Goal: Task Accomplishment & Management: Use online tool/utility

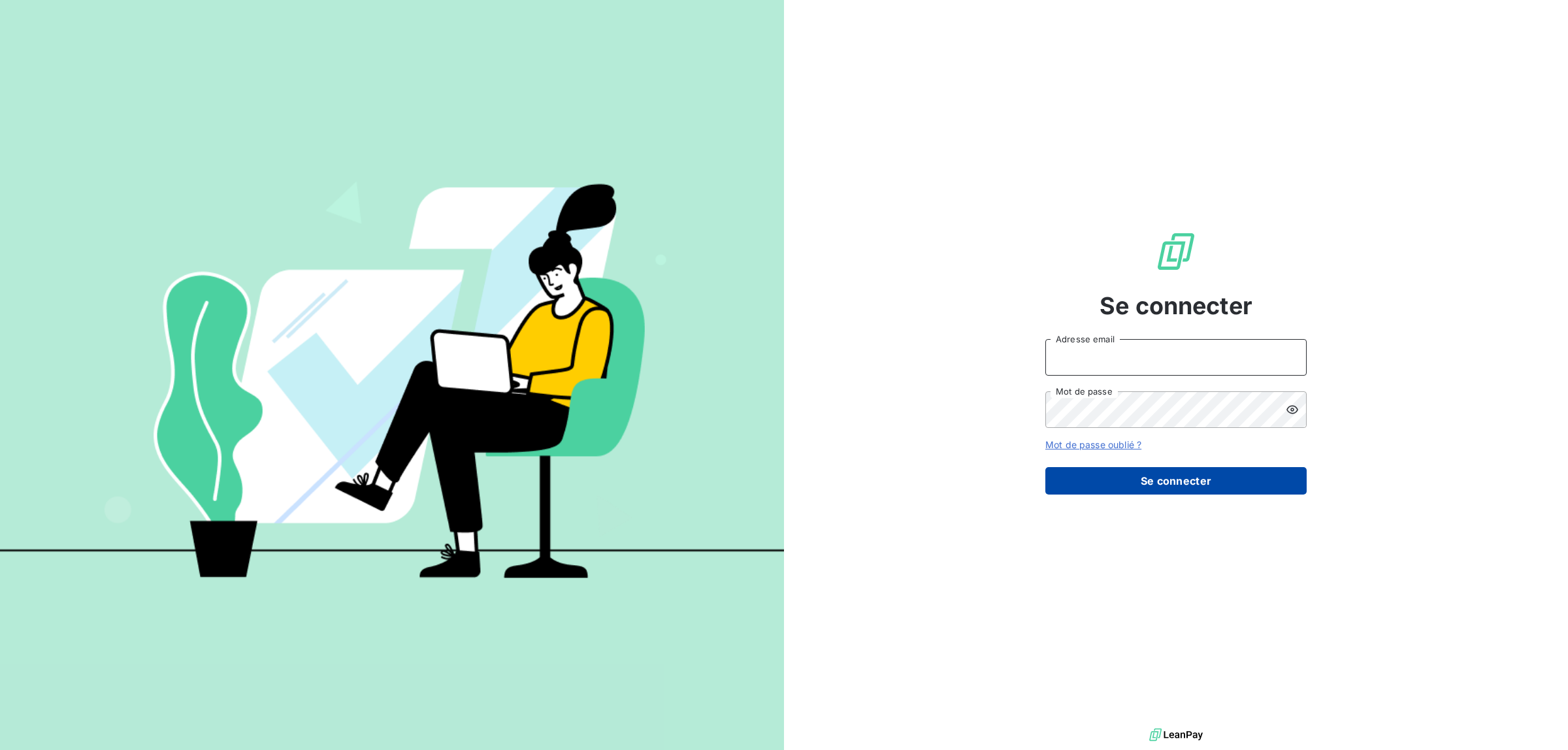
type input "[EMAIL_ADDRESS][DOMAIN_NAME]"
click at [1069, 480] on button "Se connecter" at bounding box center [1175, 481] width 261 height 28
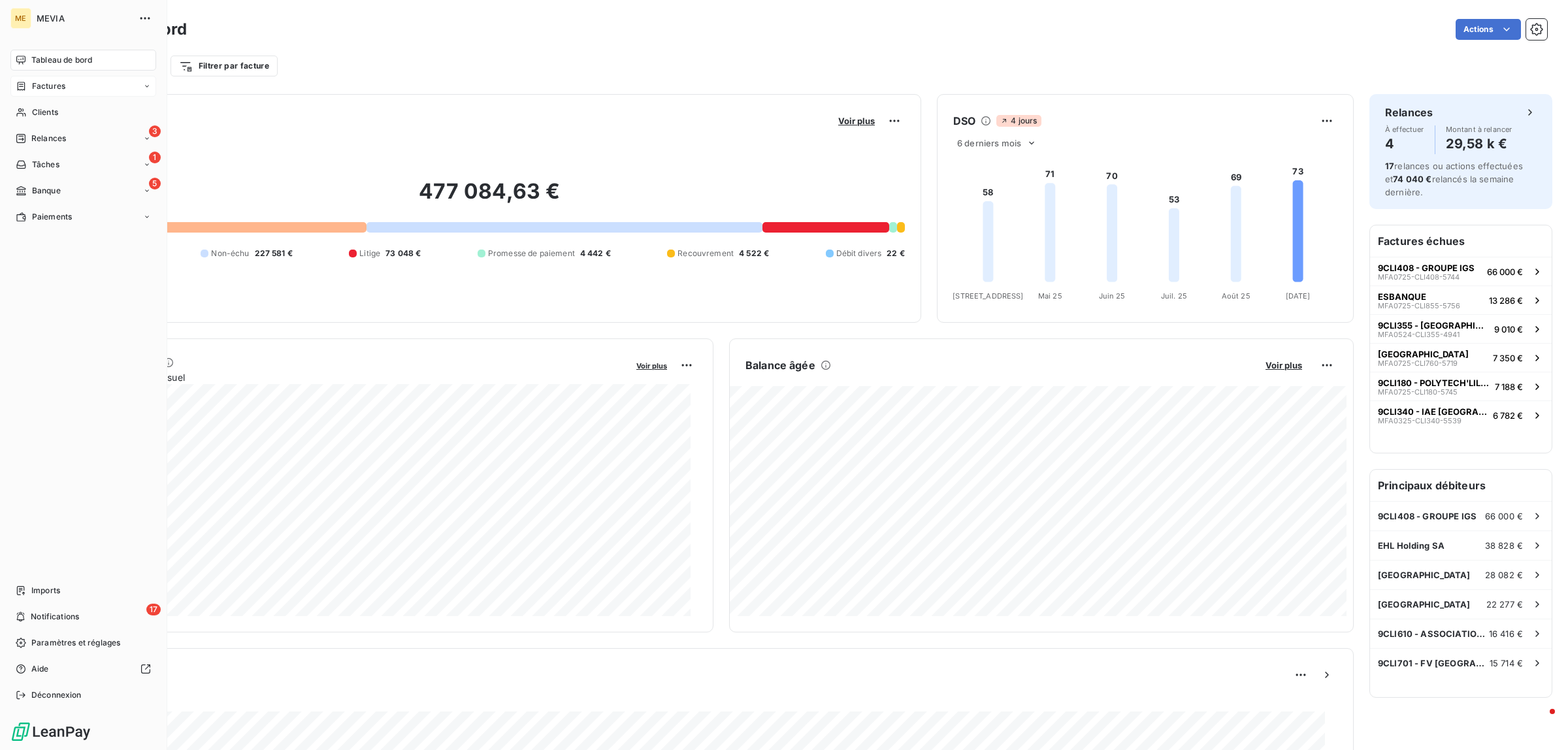
click at [30, 83] on div "Factures" at bounding box center [41, 86] width 50 height 12
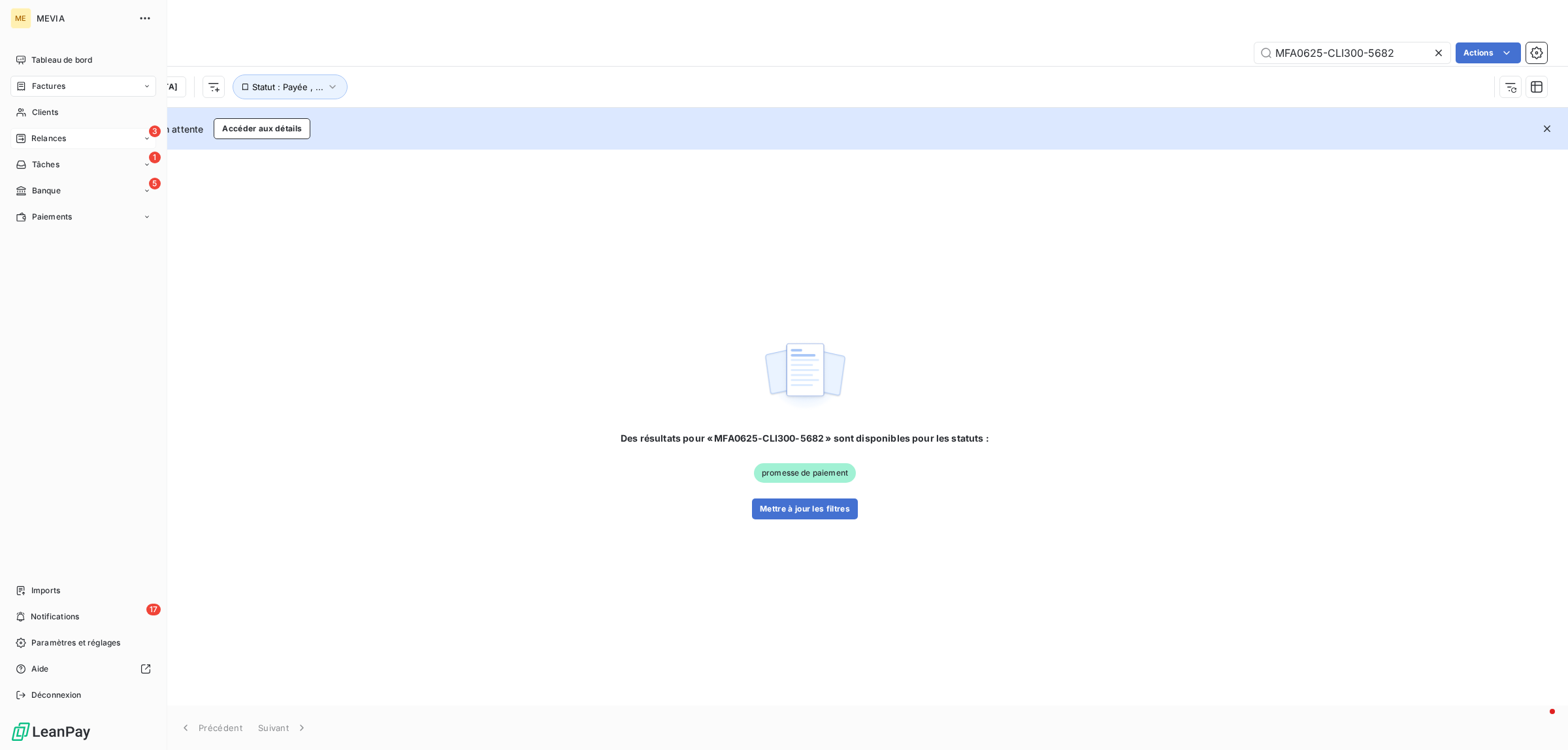
click at [17, 129] on div "3 Relances" at bounding box center [83, 138] width 145 height 21
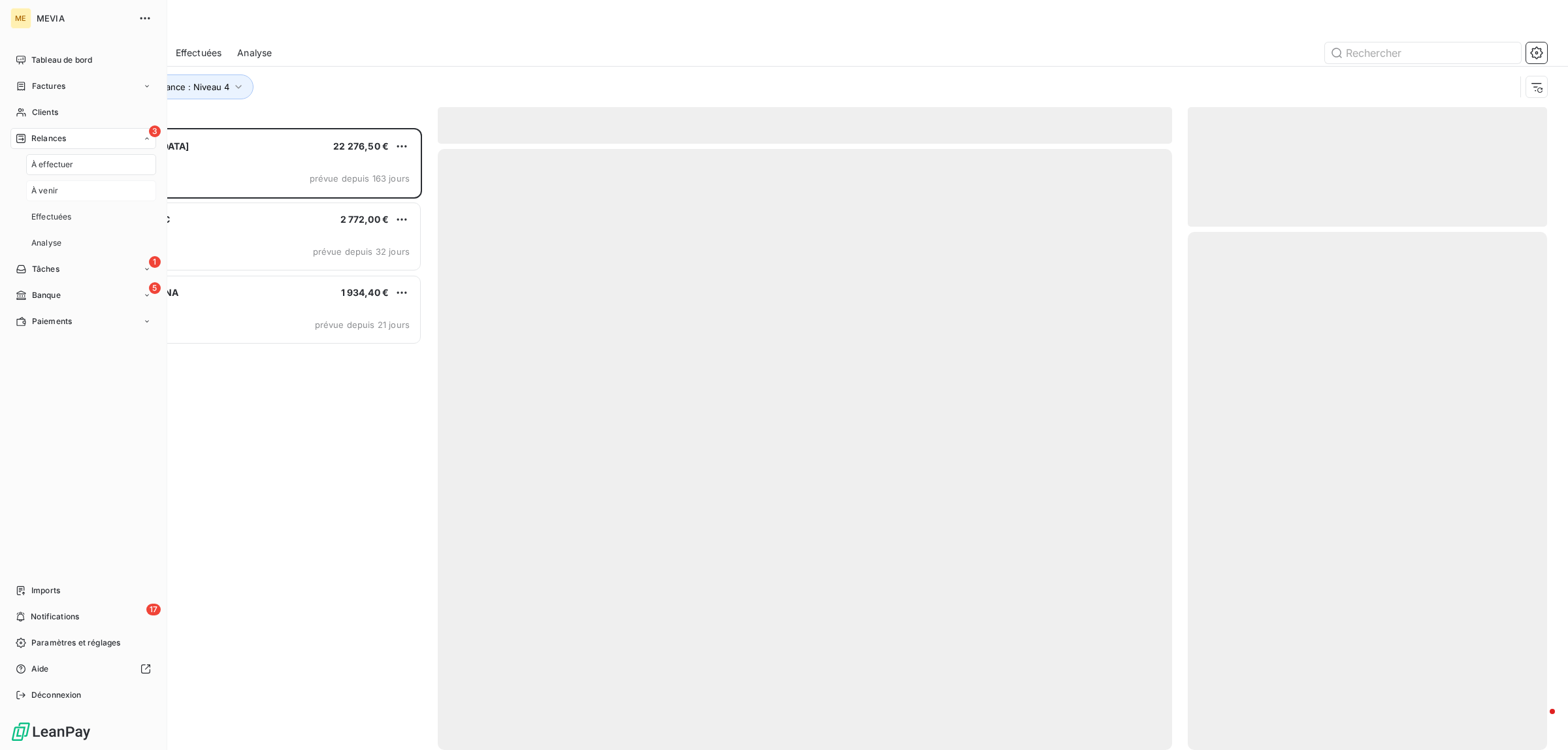
scroll to position [610, 347]
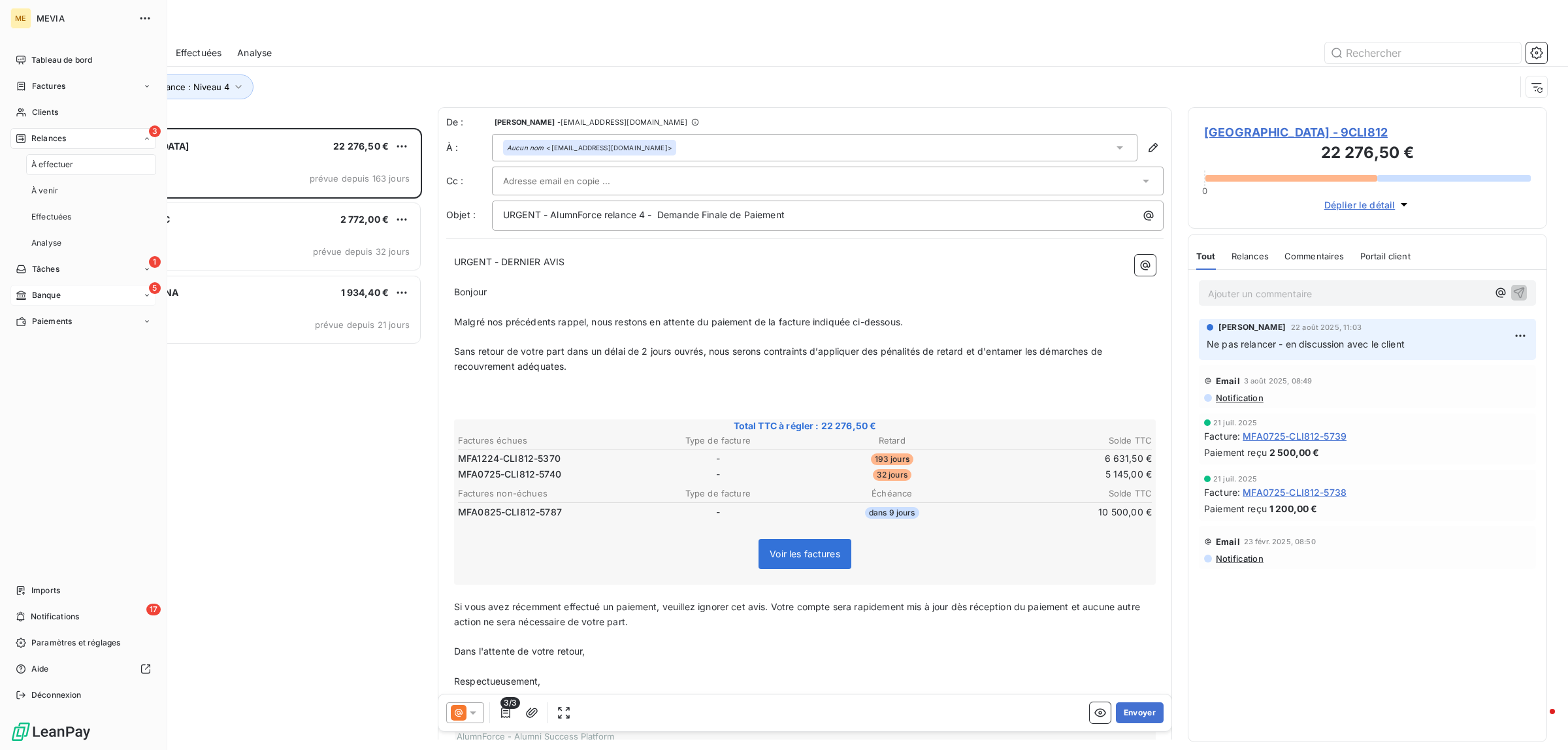
click at [46, 296] on span "Banque" at bounding box center [46, 295] width 28 height 12
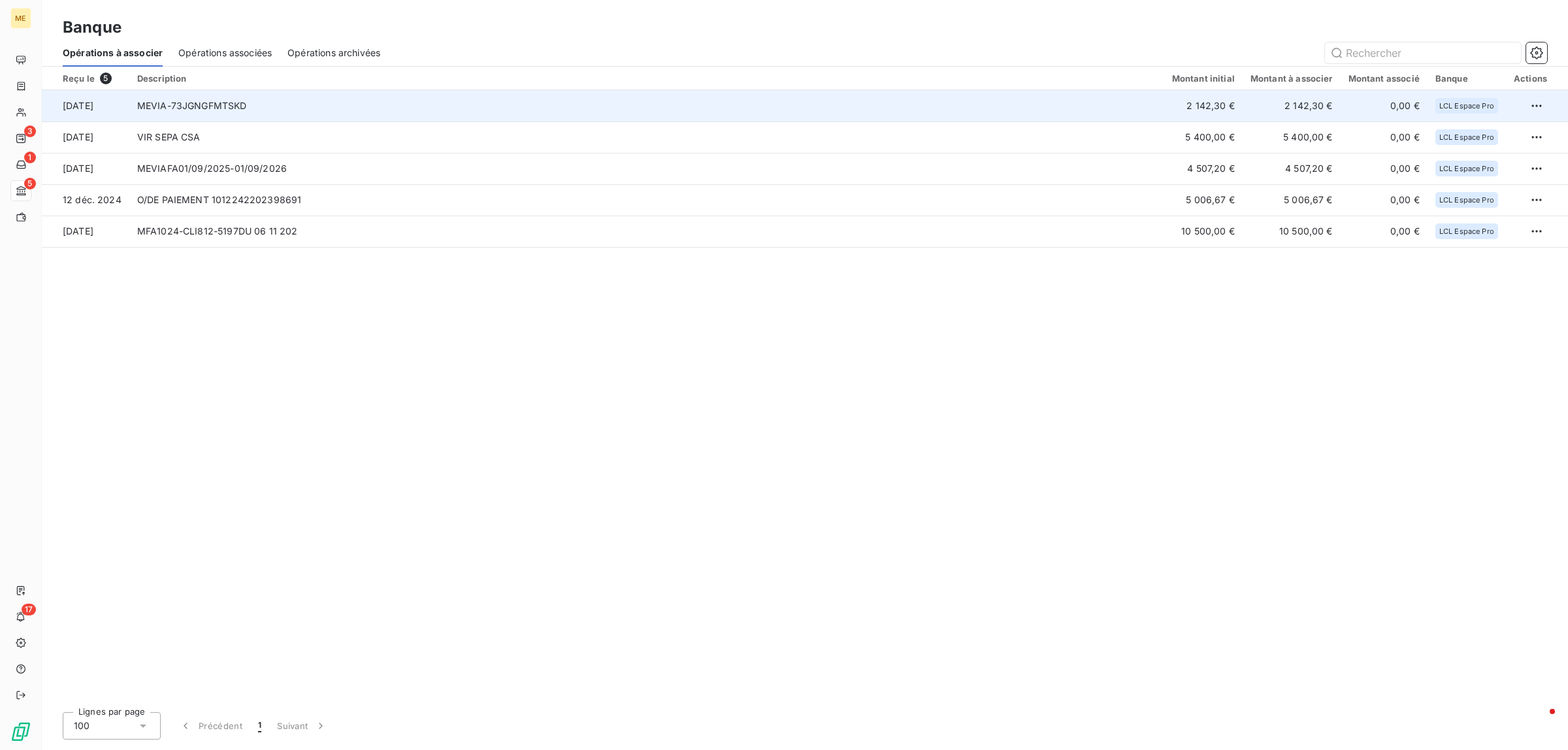
click at [405, 109] on td "MEVIA-73JGNGFMTSKD" at bounding box center [647, 106] width 1035 height 31
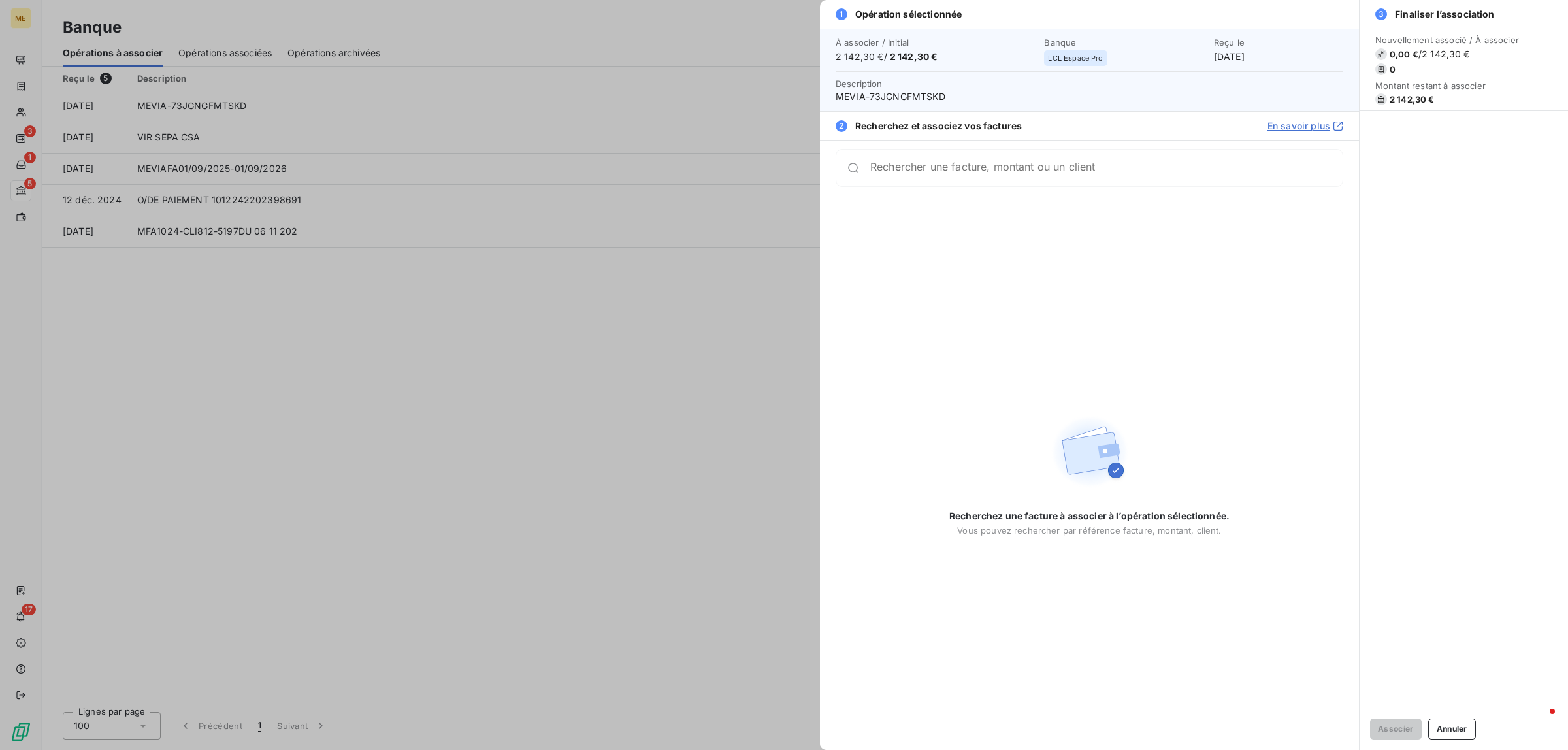
click at [951, 175] on input "Rechercher une facture, montant ou un client" at bounding box center [1106, 168] width 472 height 13
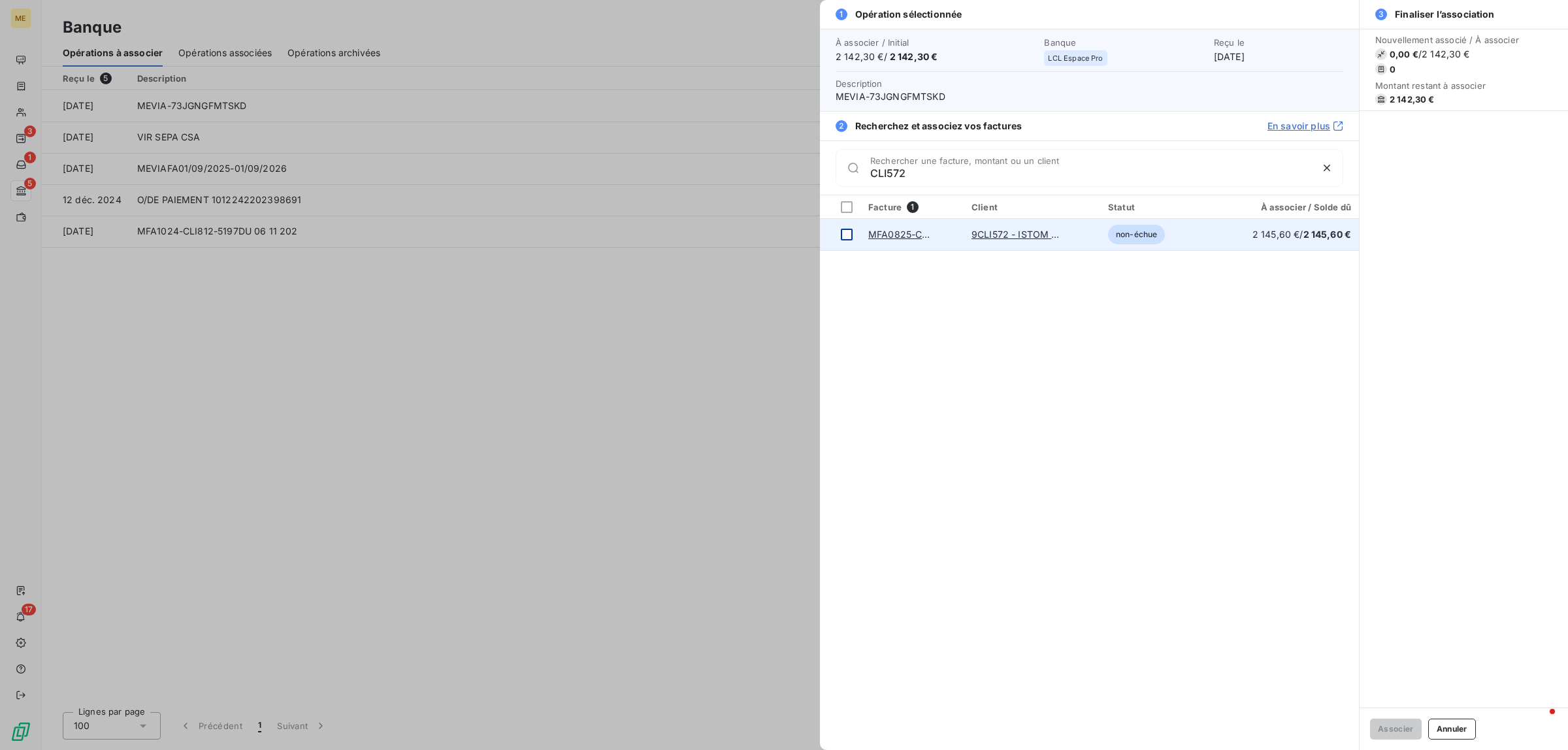
type input "CLI572"
click at [850, 233] on div at bounding box center [846, 234] width 12 height 12
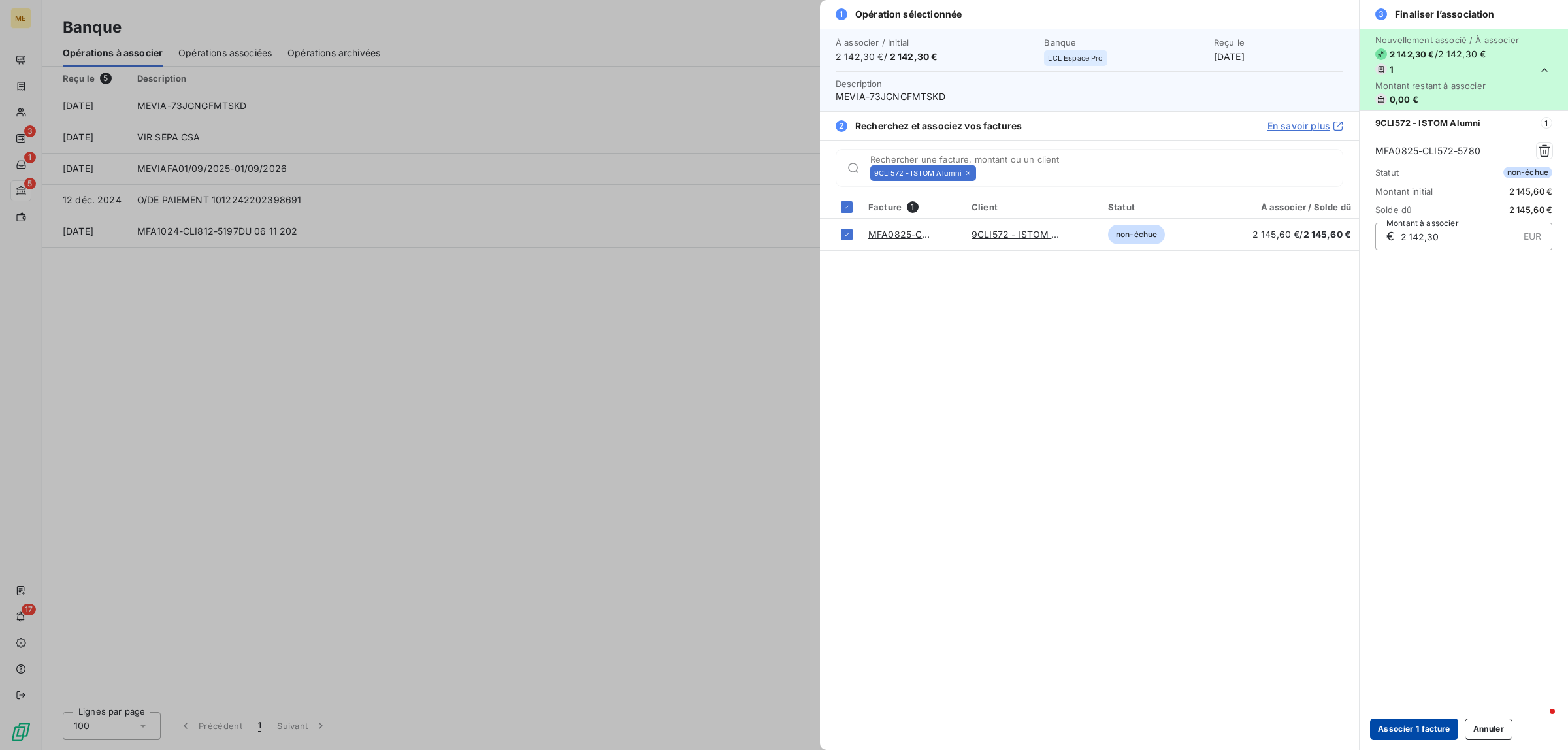
click at [1398, 726] on button "Associer 1 facture" at bounding box center [1414, 729] width 88 height 21
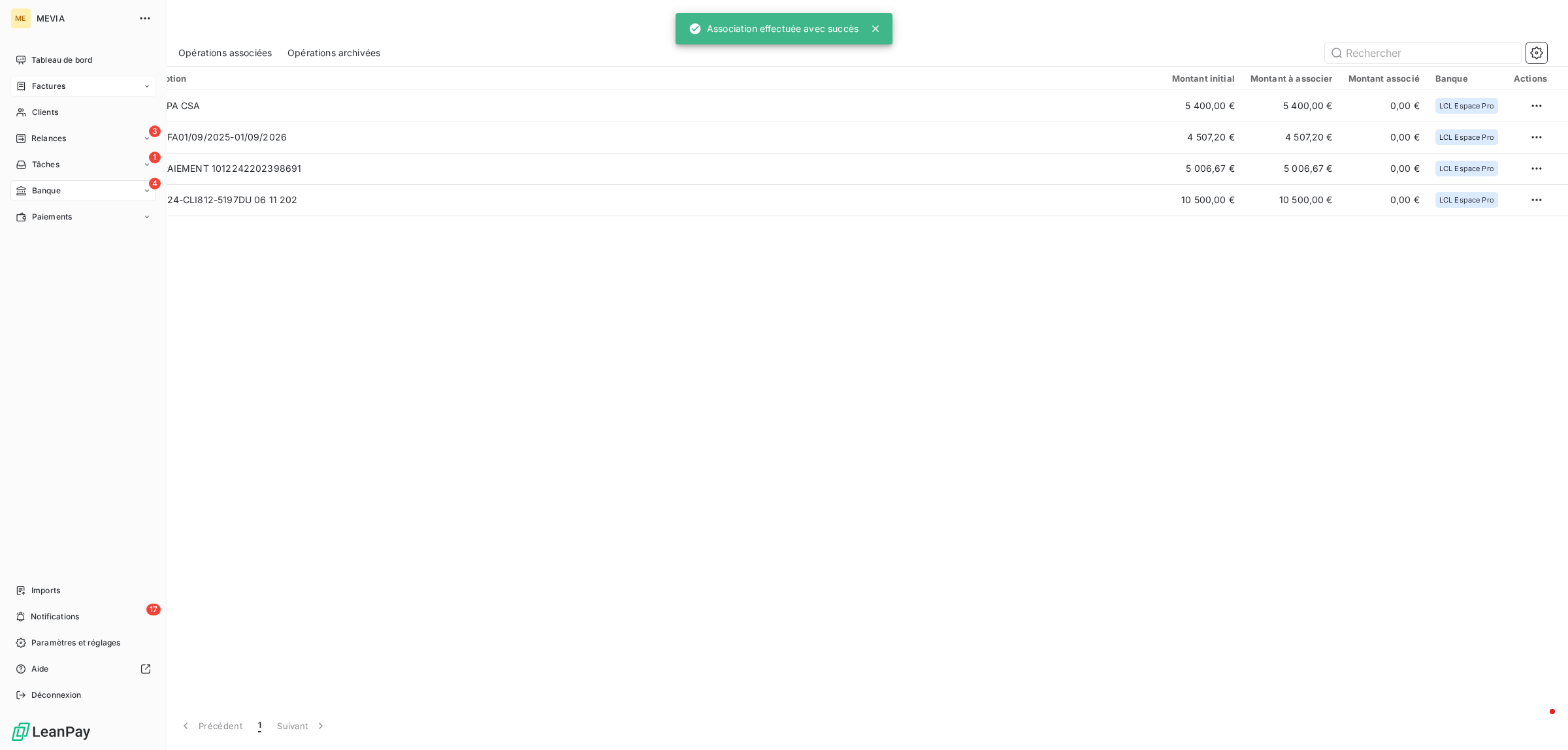
click at [13, 85] on div "Factures" at bounding box center [83, 85] width 145 height 21
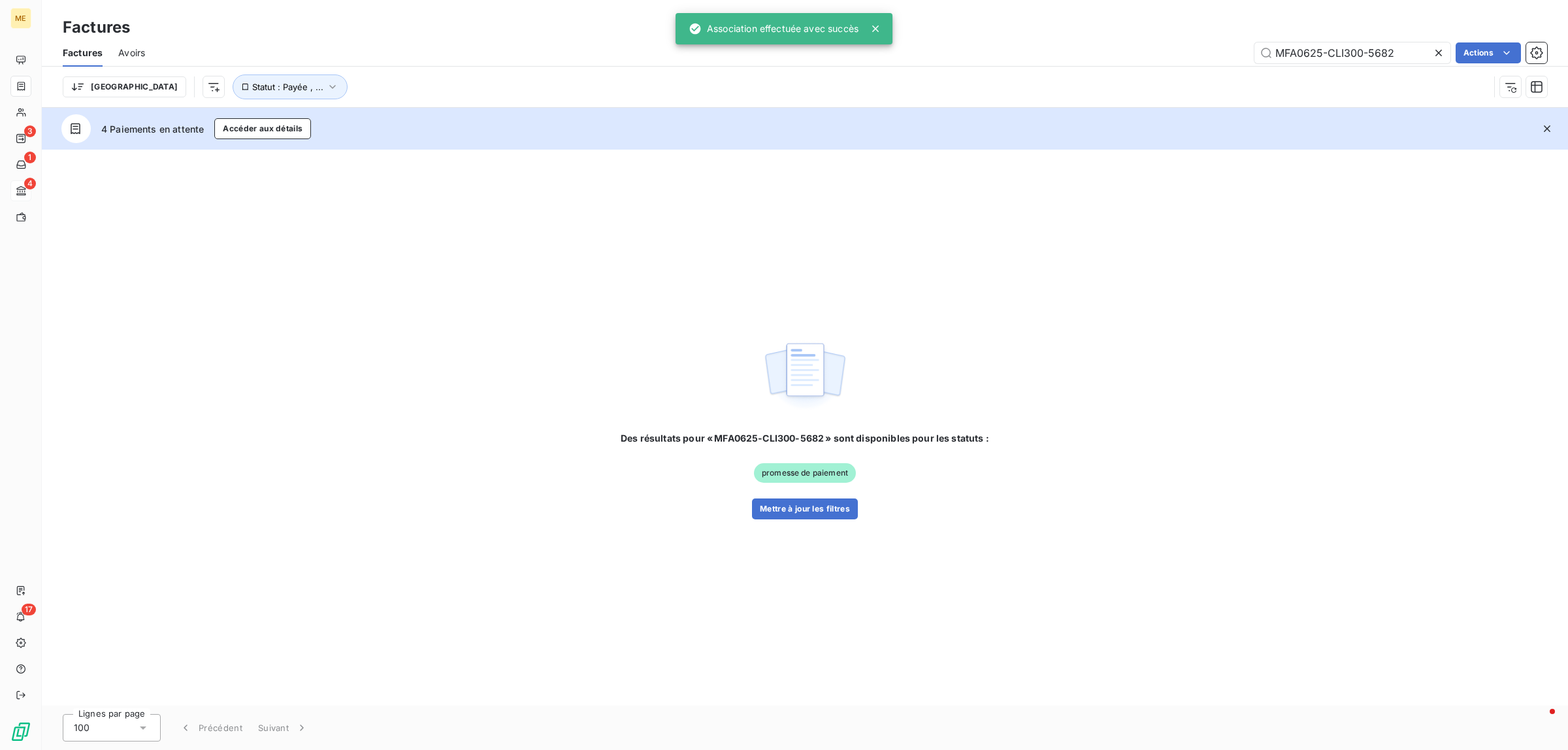
drag, startPoint x: 1402, startPoint y: 49, endPoint x: 853, endPoint y: 34, distance: 549.2
click at [936, 39] on div "Factures Avoirs MFA0625-CLI300-5682 Actions" at bounding box center [805, 53] width 1526 height 28
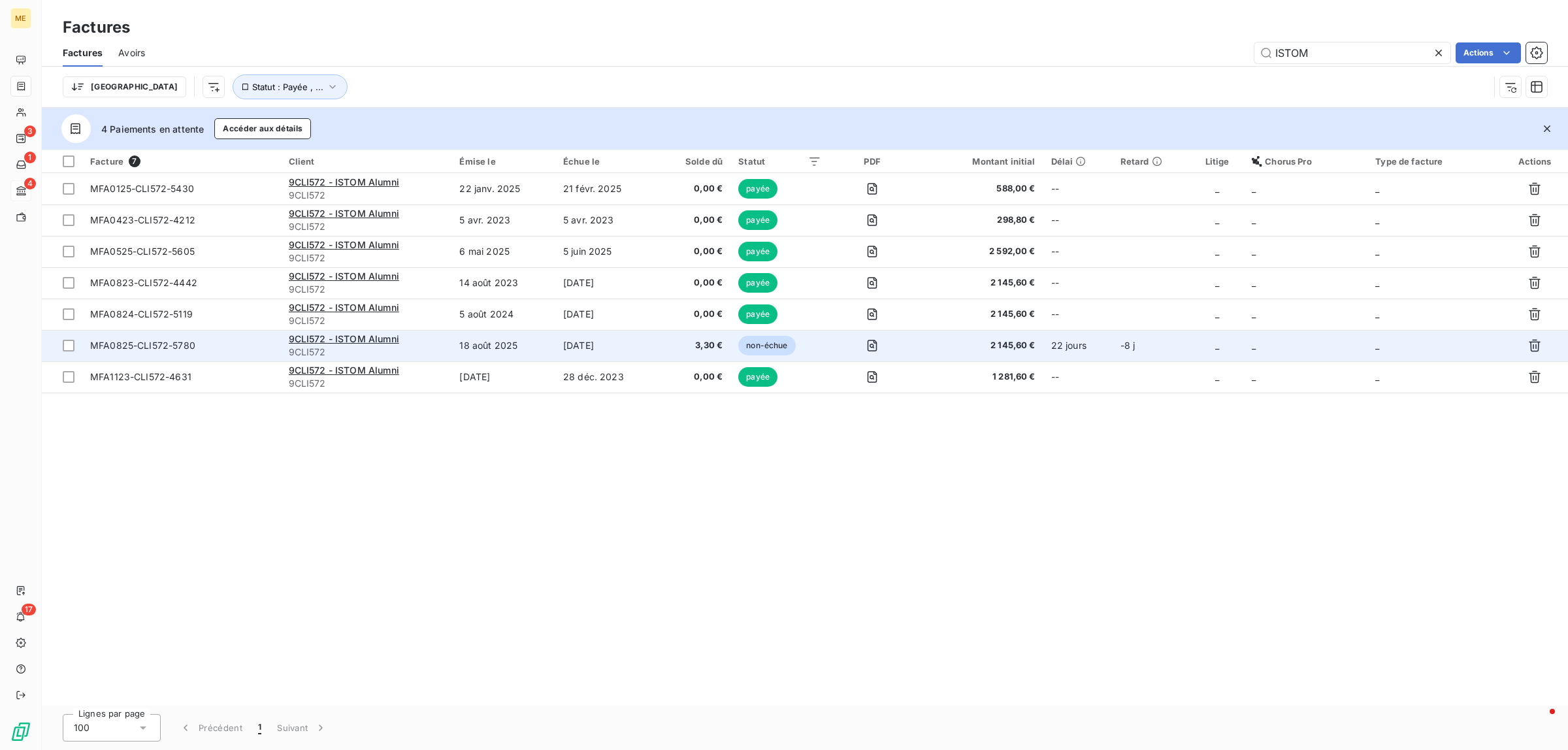
type input "ISTOM"
click at [586, 340] on td "[DATE]" at bounding box center [606, 345] width 103 height 31
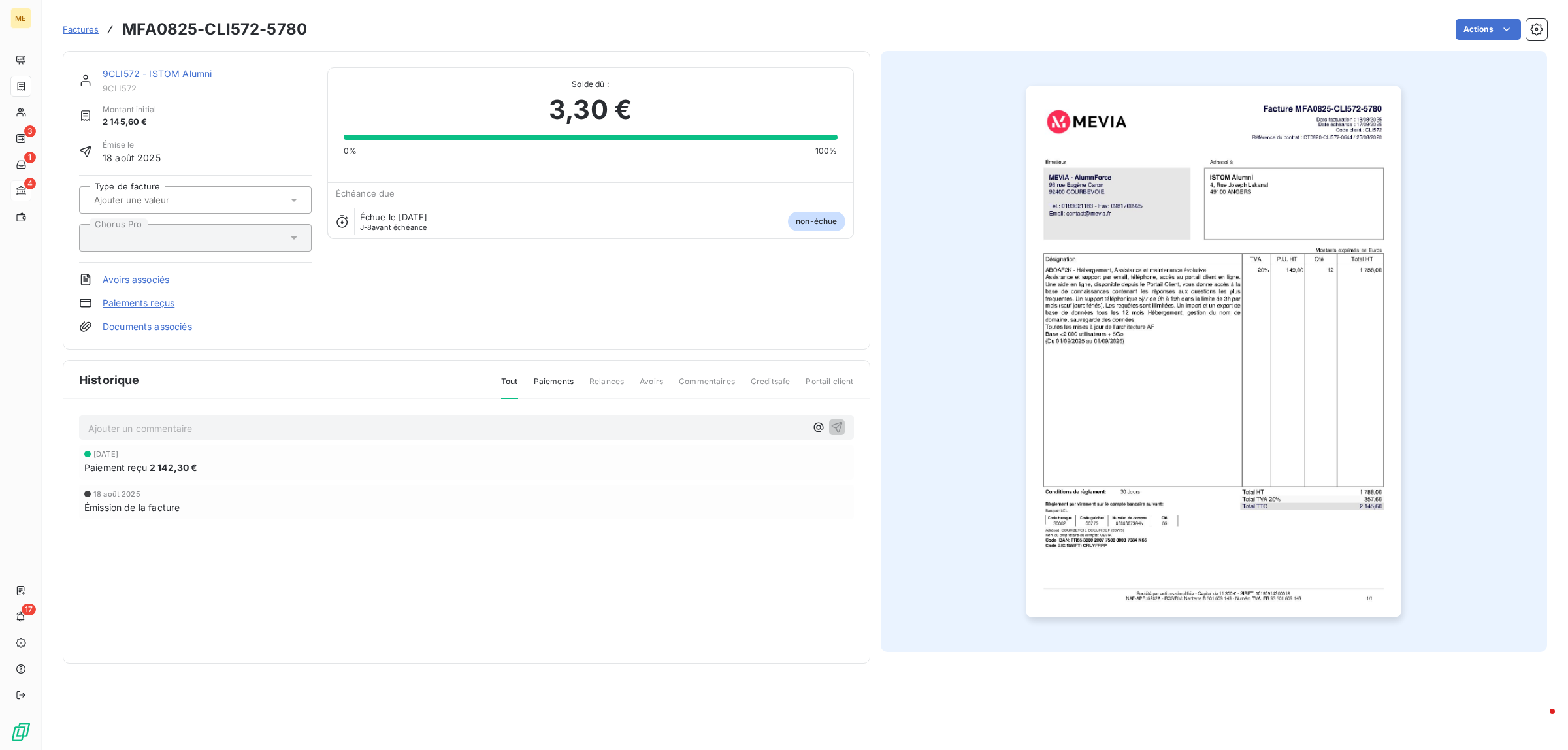
click at [149, 301] on link "Paiements reçus" at bounding box center [138, 303] width 72 height 13
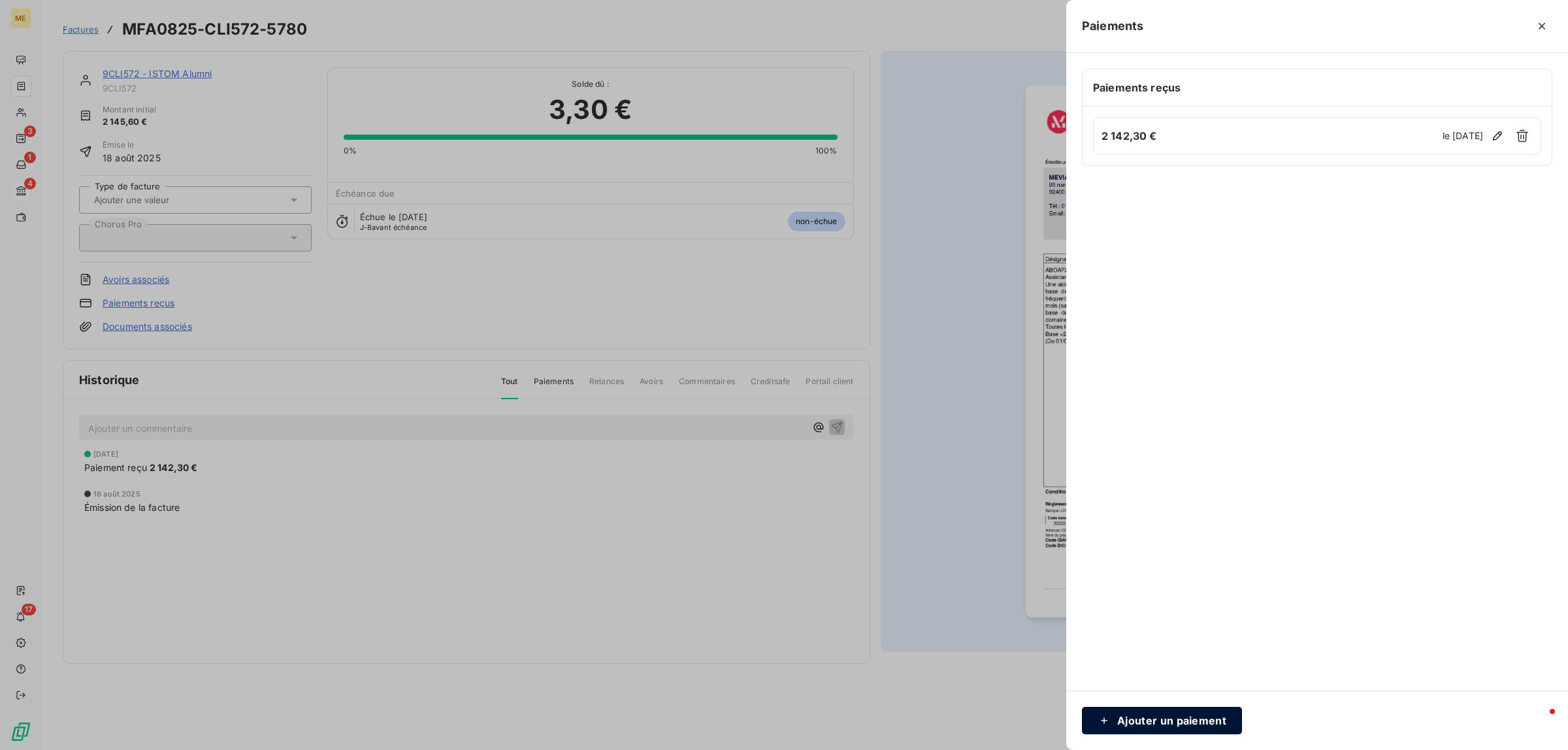
click at [1143, 726] on button "Ajouter un paiement" at bounding box center [1162, 720] width 160 height 28
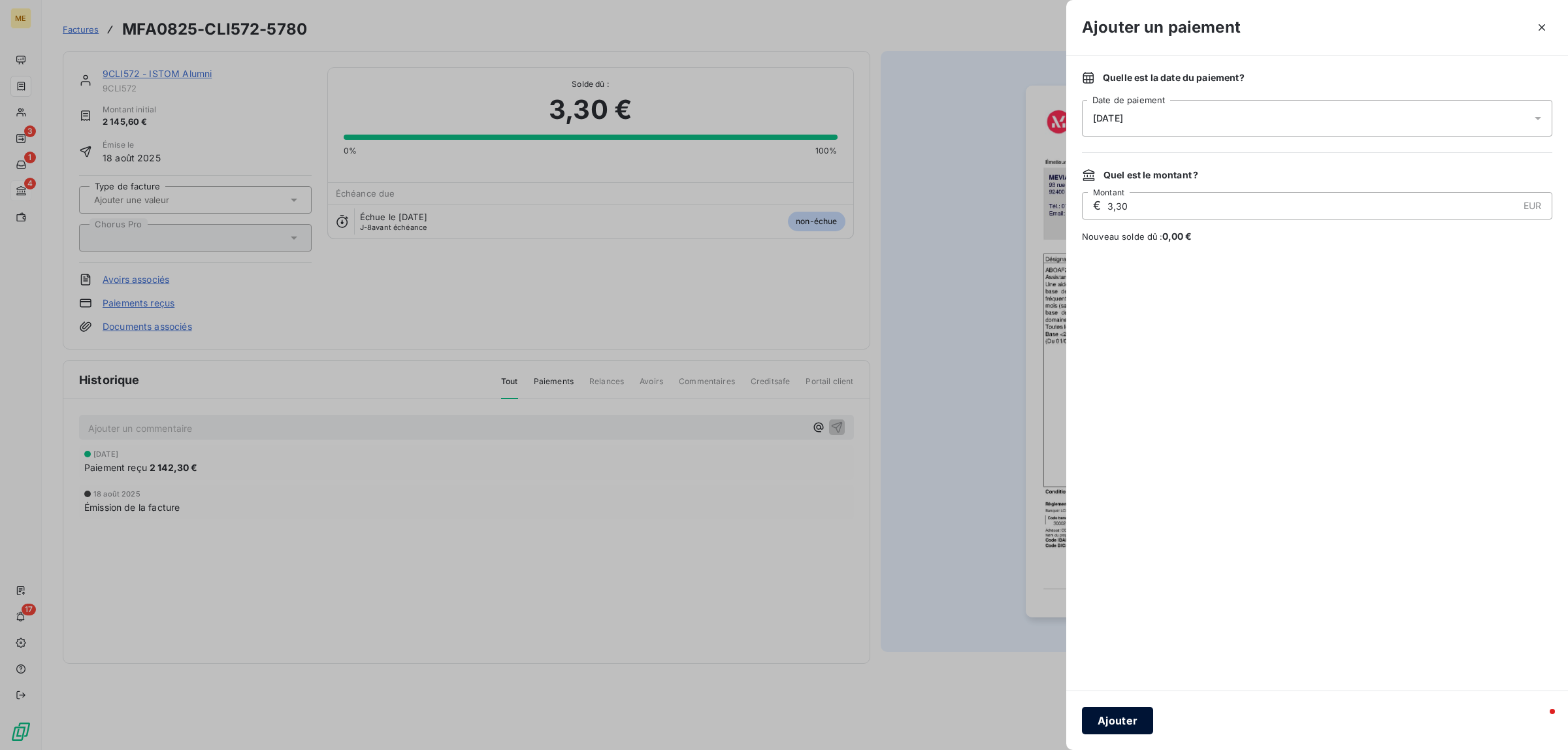
drag, startPoint x: 1091, startPoint y: 740, endPoint x: 1084, endPoint y: 732, distance: 10.6
click at [1090, 740] on div "Ajouter" at bounding box center [1317, 719] width 502 height 59
click at [1101, 722] on button "Ajouter" at bounding box center [1118, 720] width 71 height 28
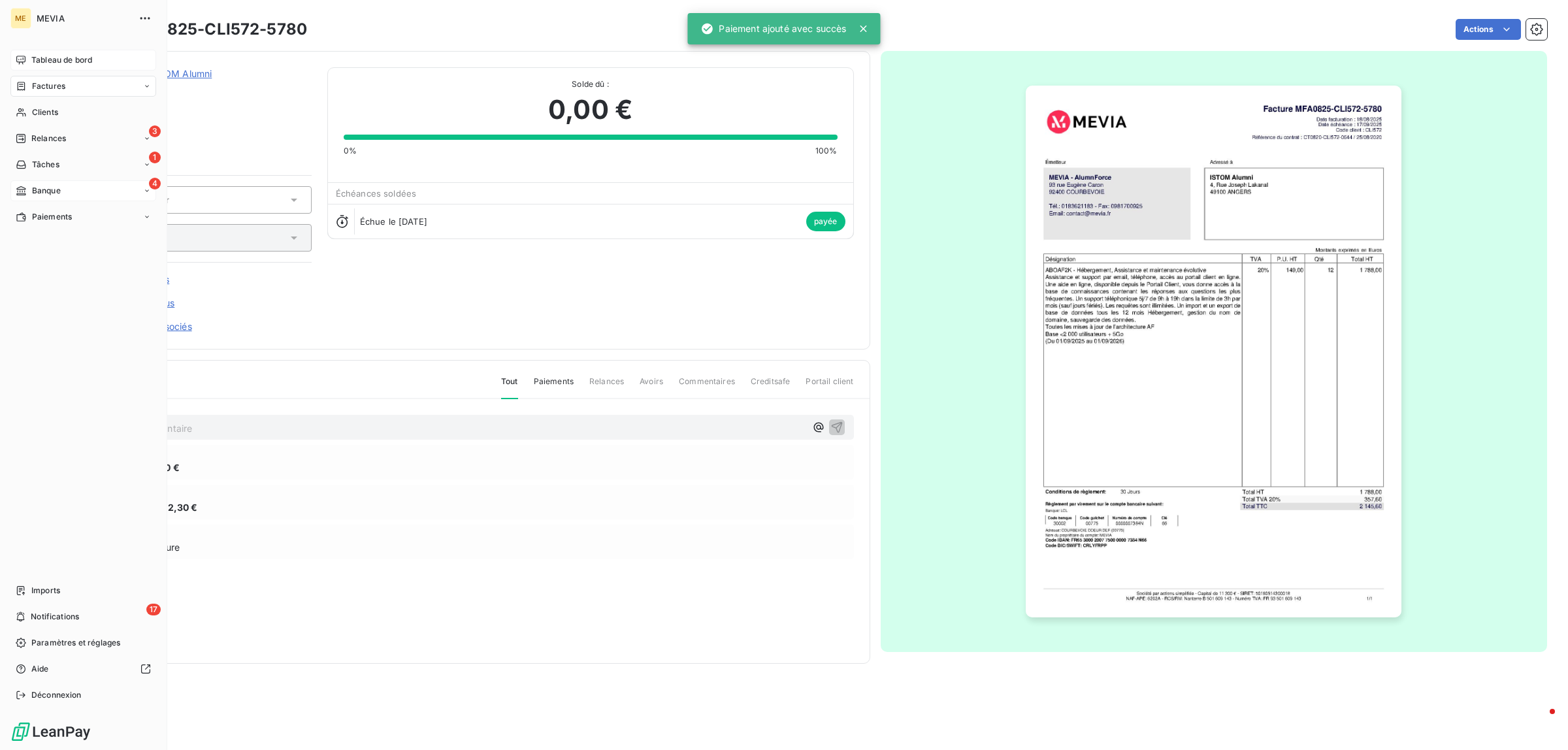
click at [46, 57] on span "Tableau de bord" at bounding box center [61, 60] width 61 height 12
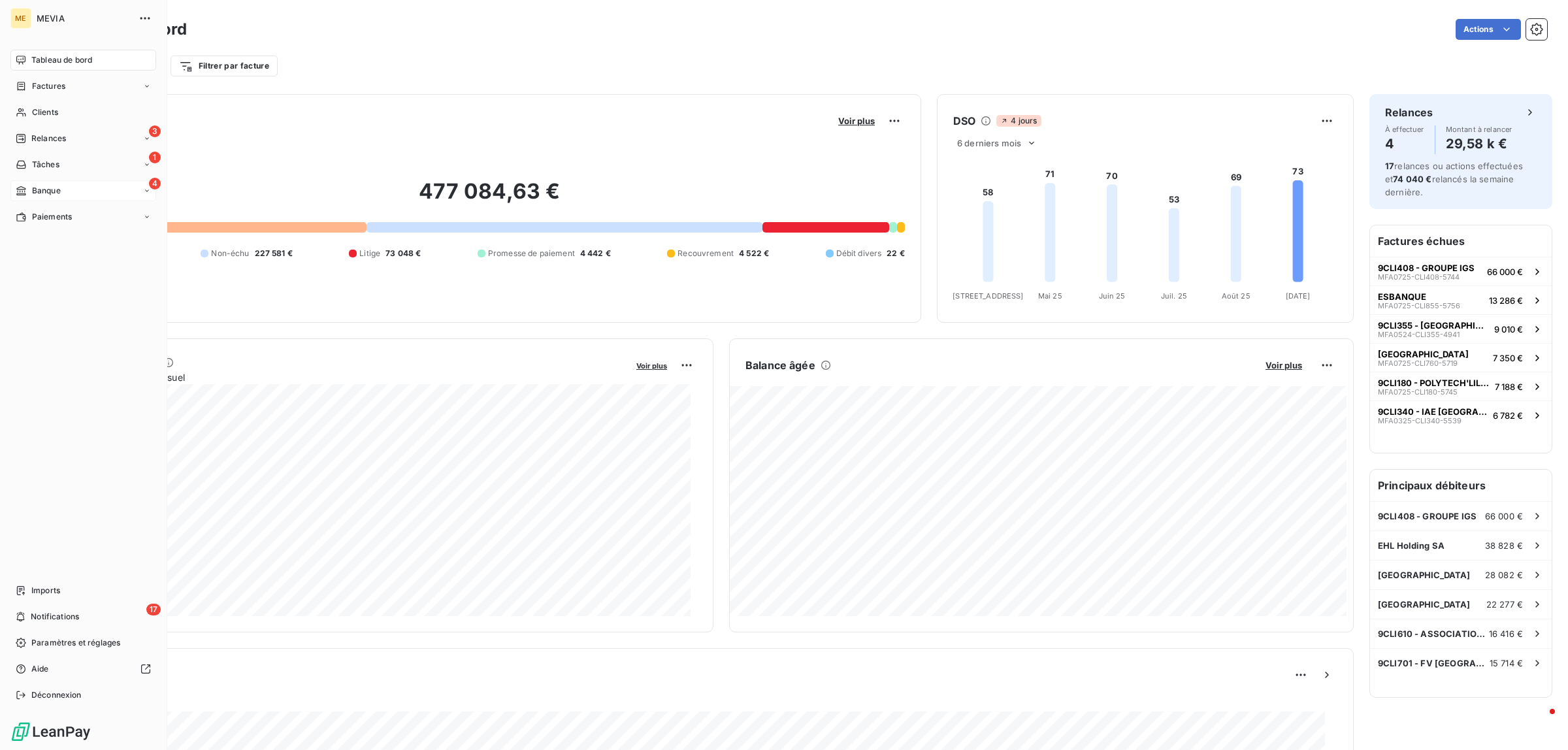
click at [44, 189] on span "Banque" at bounding box center [46, 191] width 28 height 12
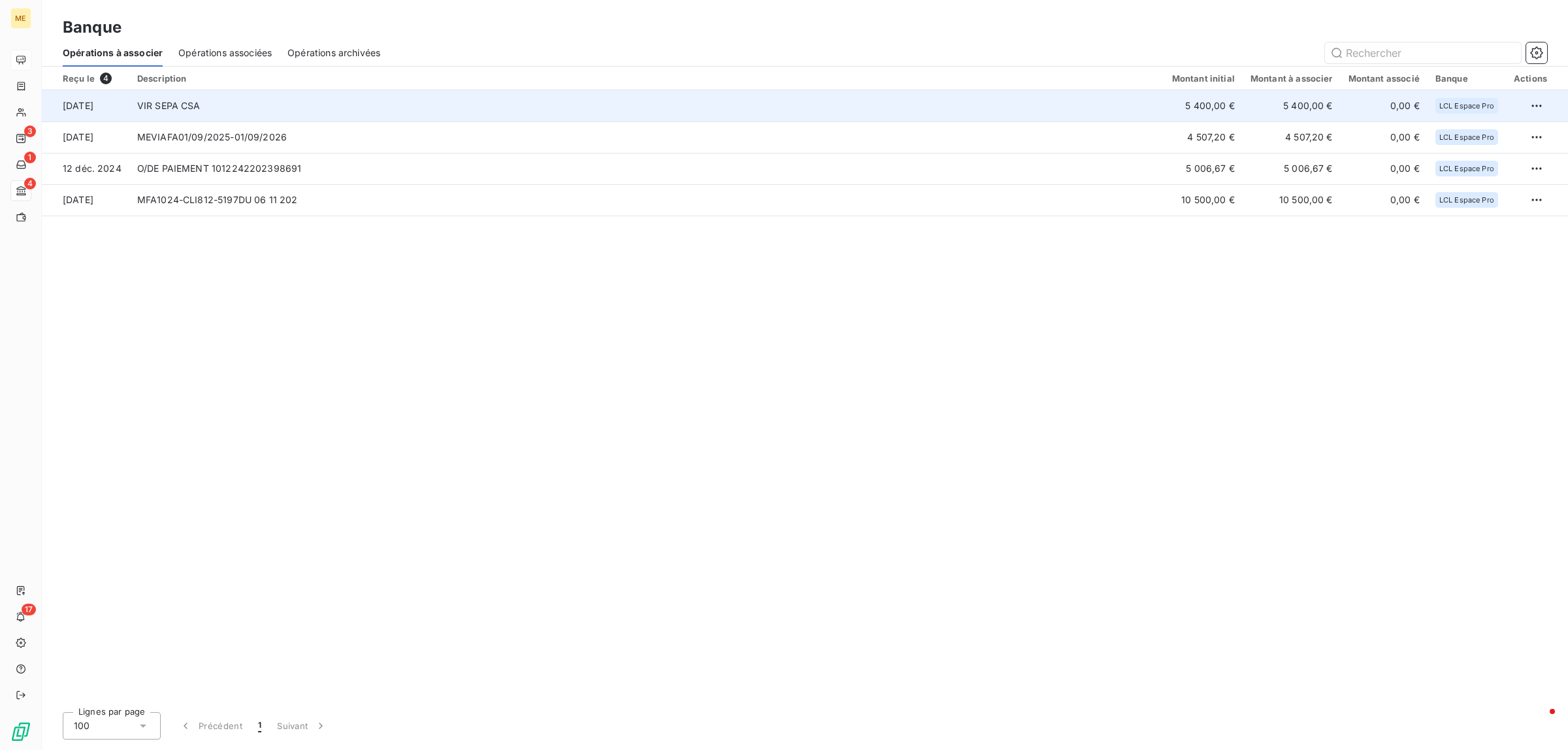
click at [253, 113] on td "VIR SEPA CSA" at bounding box center [647, 106] width 1035 height 31
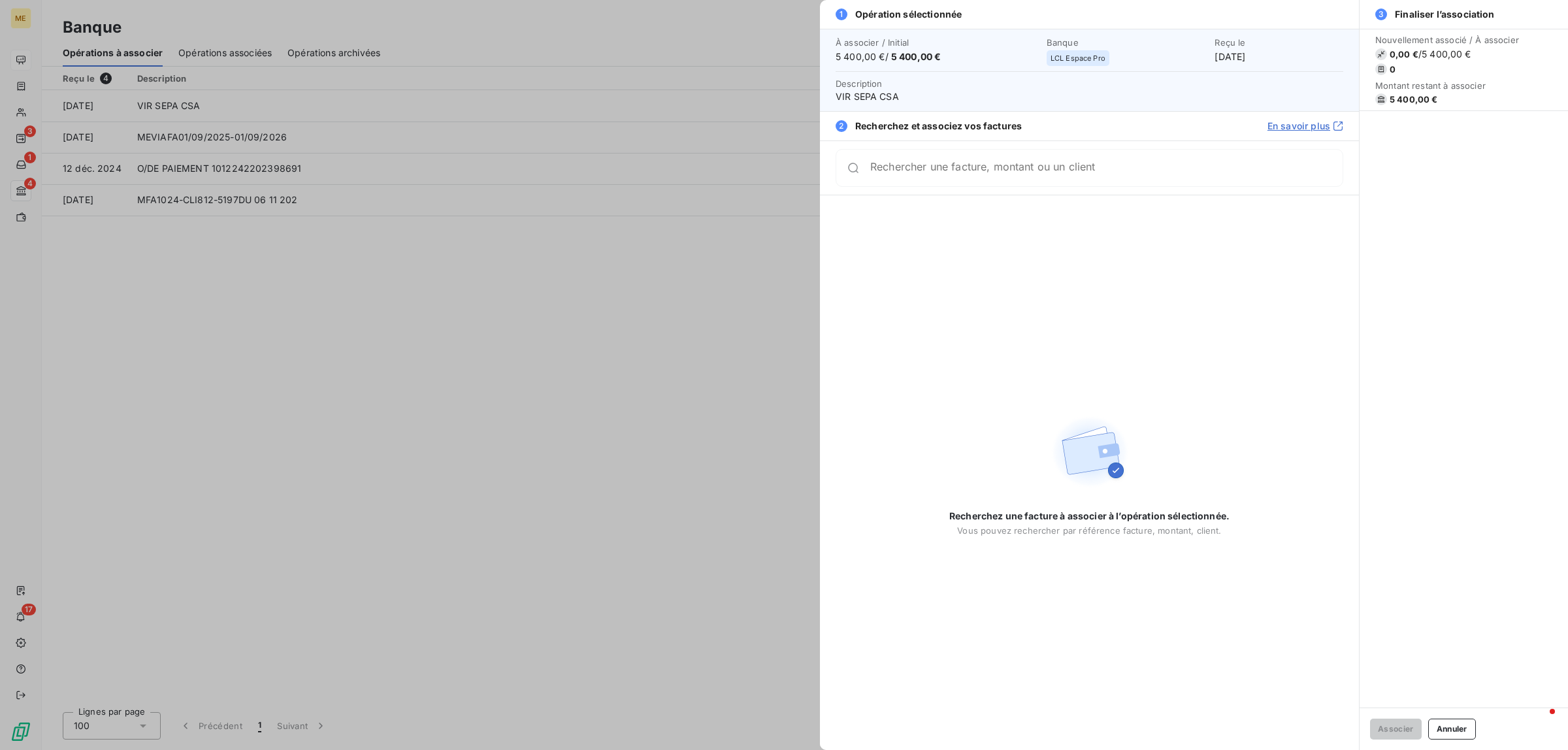
click at [1014, 170] on input "Rechercher une facture, montant ou un client" at bounding box center [1106, 168] width 472 height 13
click at [1014, 170] on input "CLI53065763" at bounding box center [1090, 173] width 441 height 13
click at [926, 171] on input "CLI53065763" at bounding box center [1090, 173] width 441 height 13
click at [909, 172] on input "CLI53065763" at bounding box center [1090, 173] width 441 height 13
click at [911, 172] on input "CLI53065763" at bounding box center [1090, 173] width 441 height 13
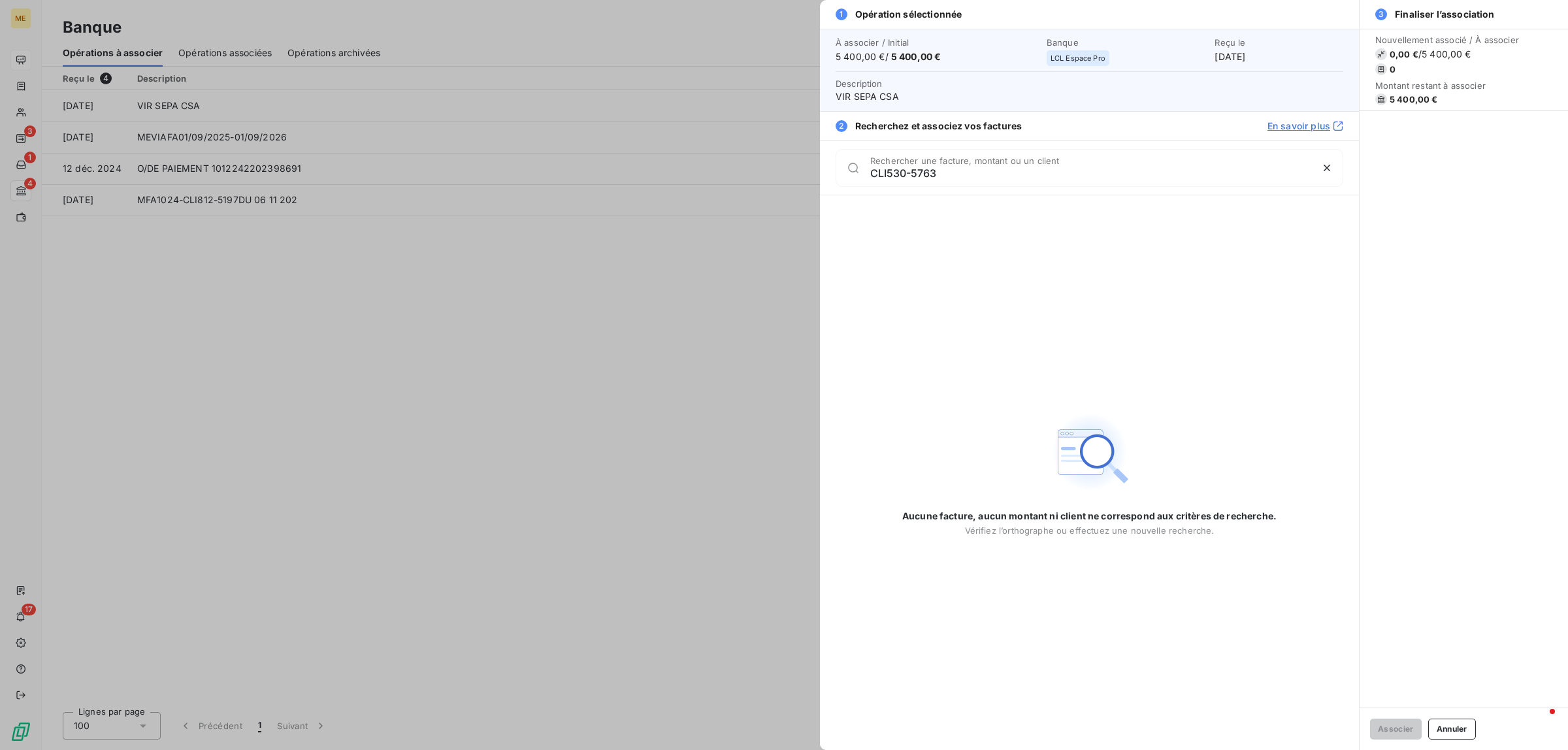
type input "CLI530-5763"
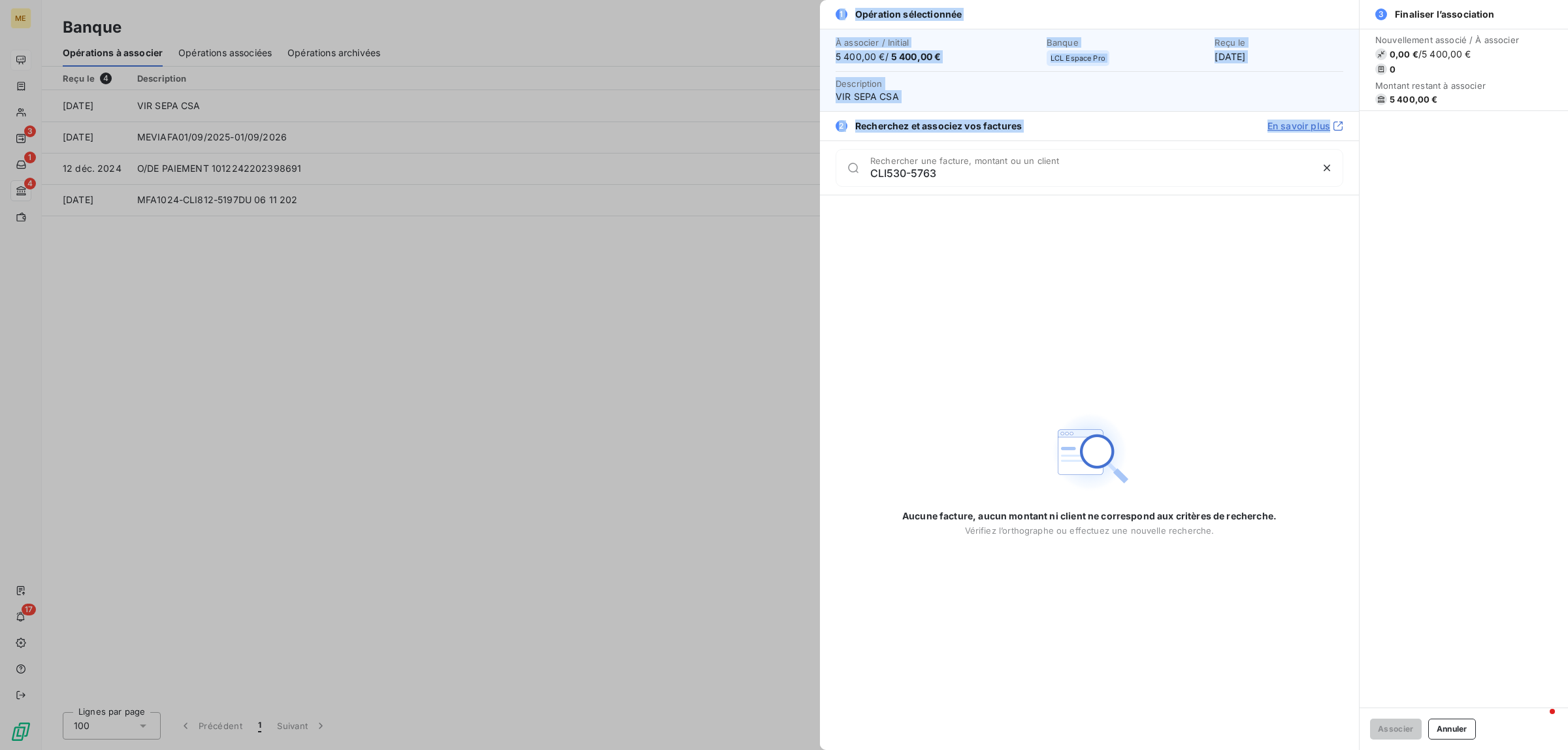
drag, startPoint x: 970, startPoint y: 184, endPoint x: 665, endPoint y: 158, distance: 306.1
click at [665, 749] on div "1 Opération sélectionnée À associer / Initial 5 400,00 € / 5 400,00 € Banque LC…" at bounding box center [784, 750] width 1568 height 0
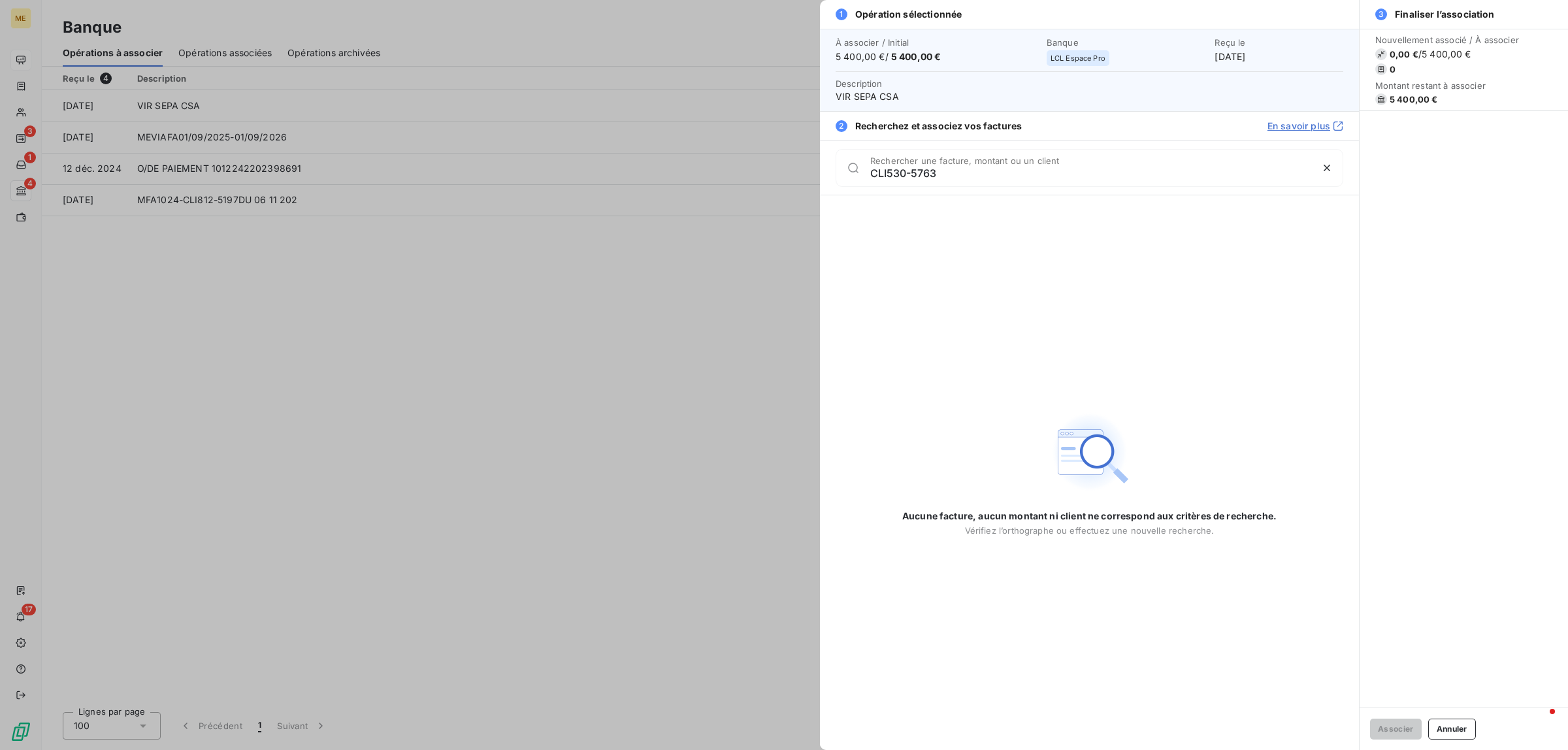
click at [901, 186] on div "CLI530-5763 Rechercher une facture, montant ou un client" at bounding box center [1089, 167] width 508 height 38
drag, startPoint x: 958, startPoint y: 177, endPoint x: 767, endPoint y: 164, distance: 191.4
click at [756, 749] on div "1 Opération sélectionnée À associer / Initial 5 400,00 € / 5 400,00 € Banque LC…" at bounding box center [784, 750] width 1568 height 0
drag, startPoint x: 327, startPoint y: 299, endPoint x: 333, endPoint y: 294, distance: 7.8
click at [330, 298] on div at bounding box center [784, 375] width 1568 height 750
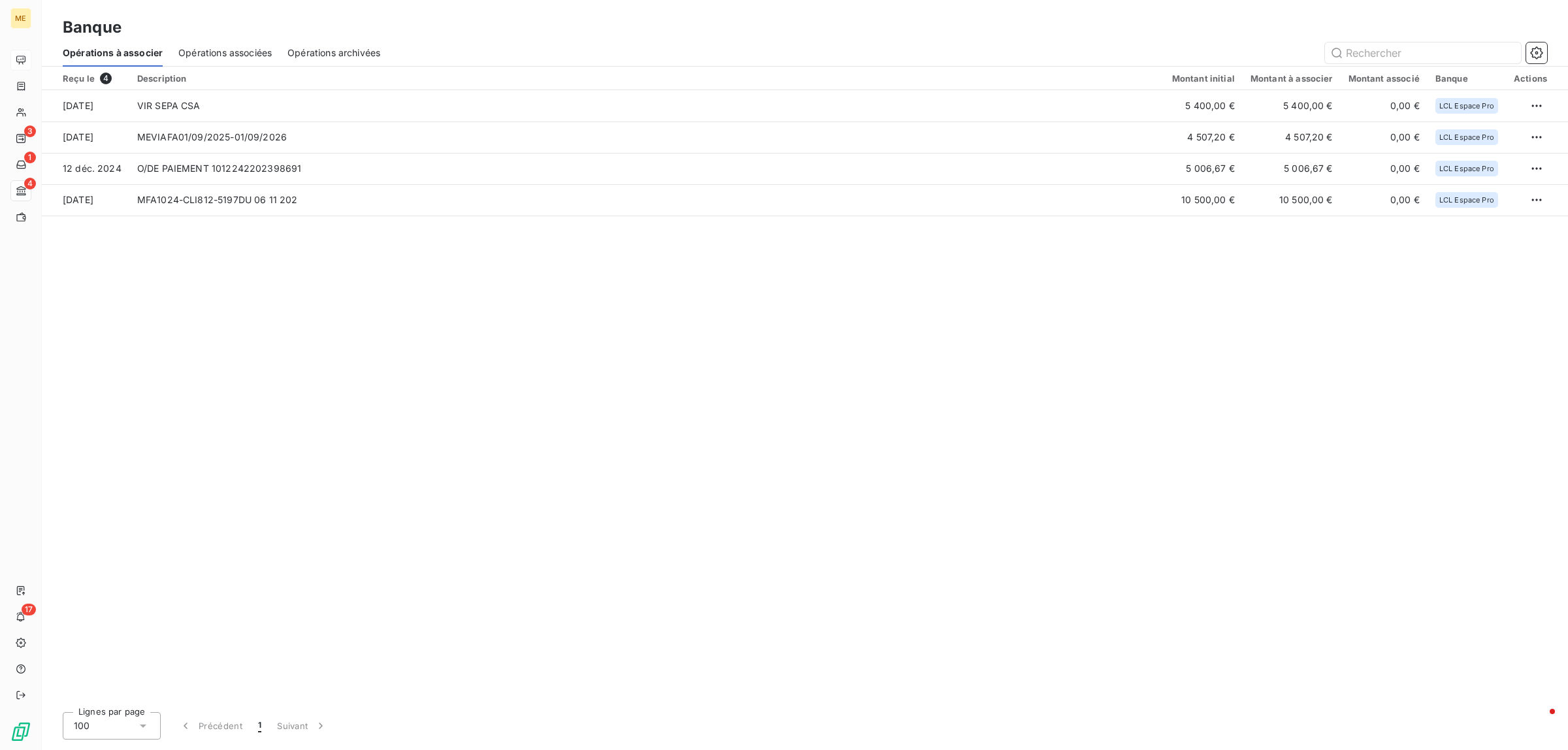
click at [193, 53] on span "Opérations associées" at bounding box center [224, 53] width 93 height 13
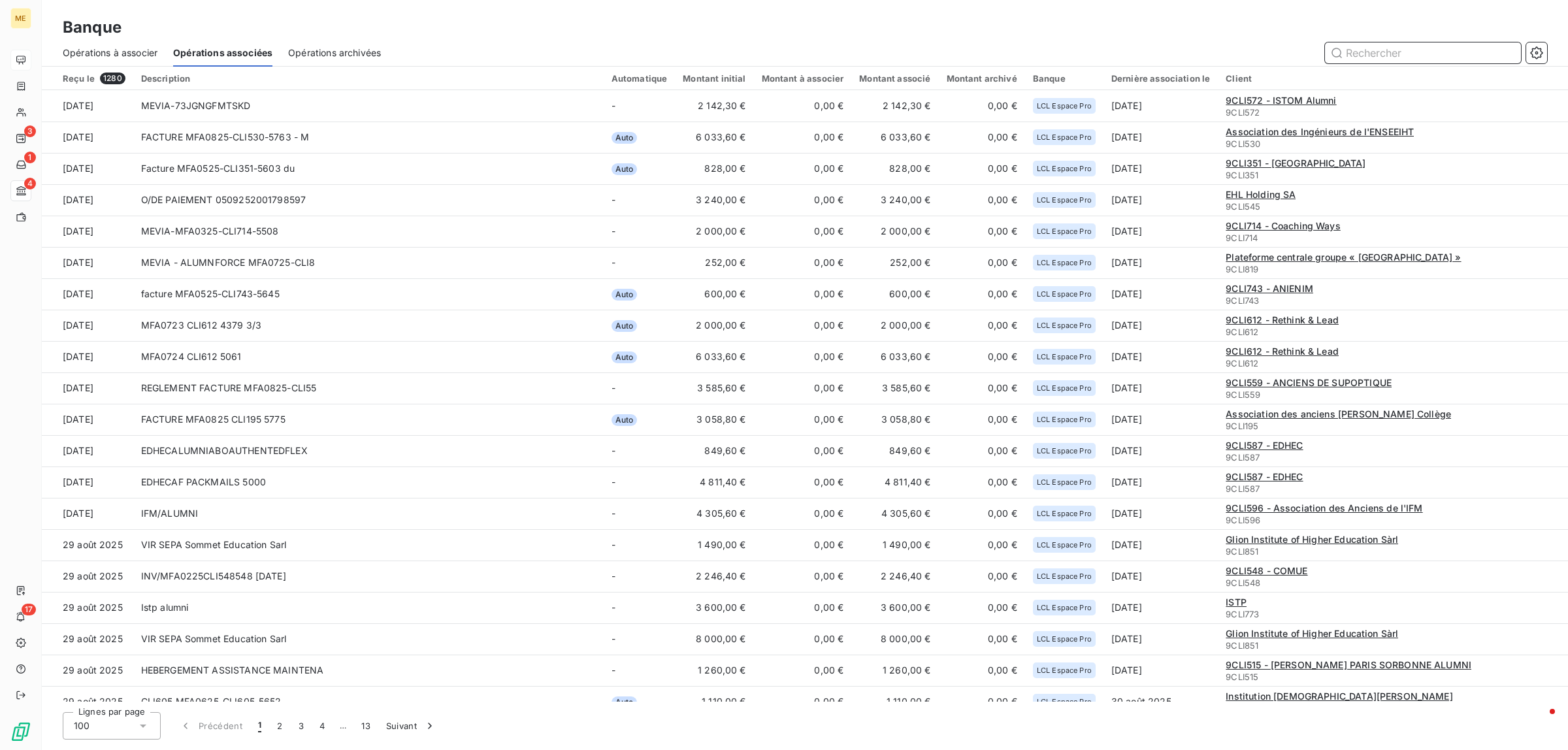
click at [118, 48] on span "Opérations à associer" at bounding box center [110, 53] width 95 height 13
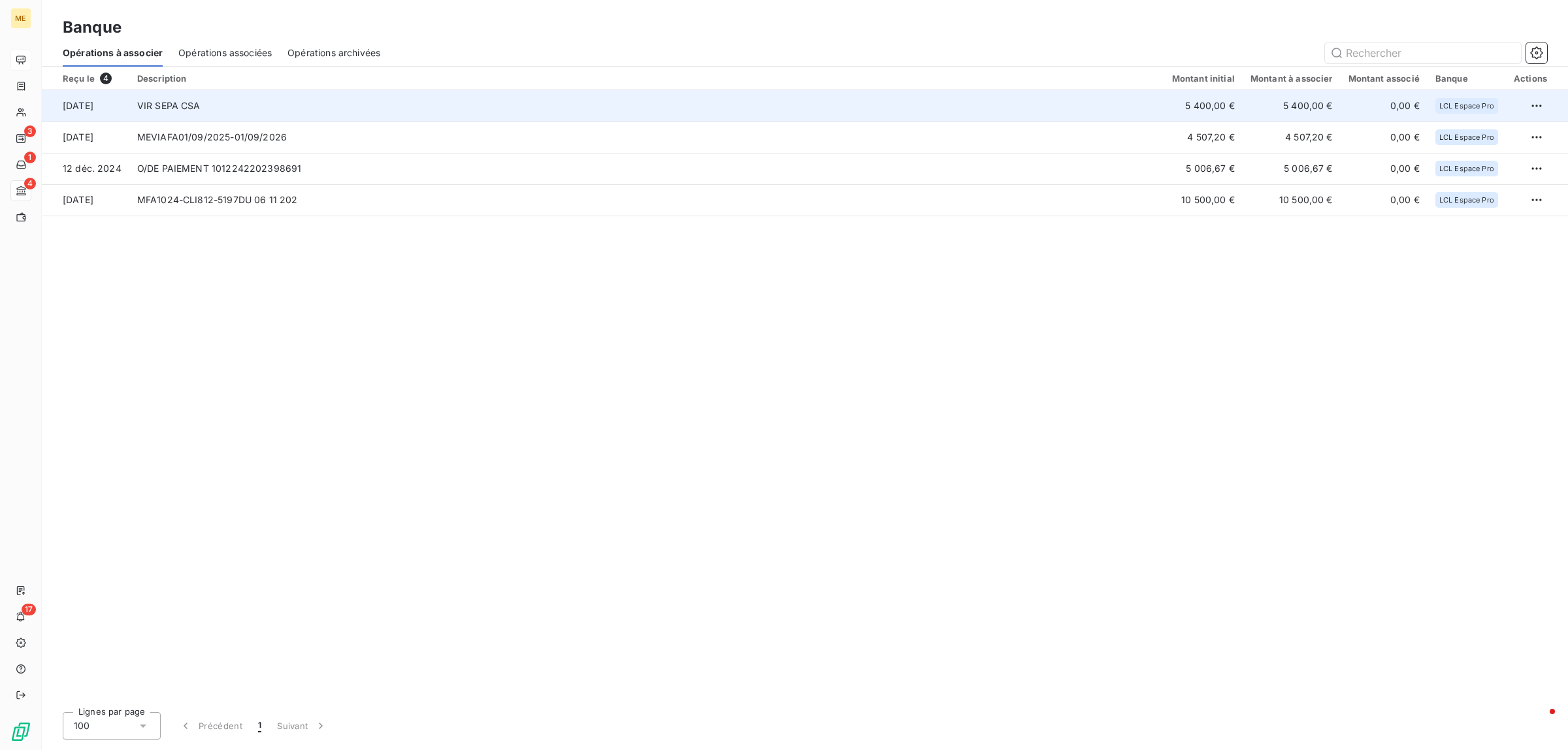
click at [225, 112] on td "VIR SEPA CSA" at bounding box center [647, 106] width 1035 height 31
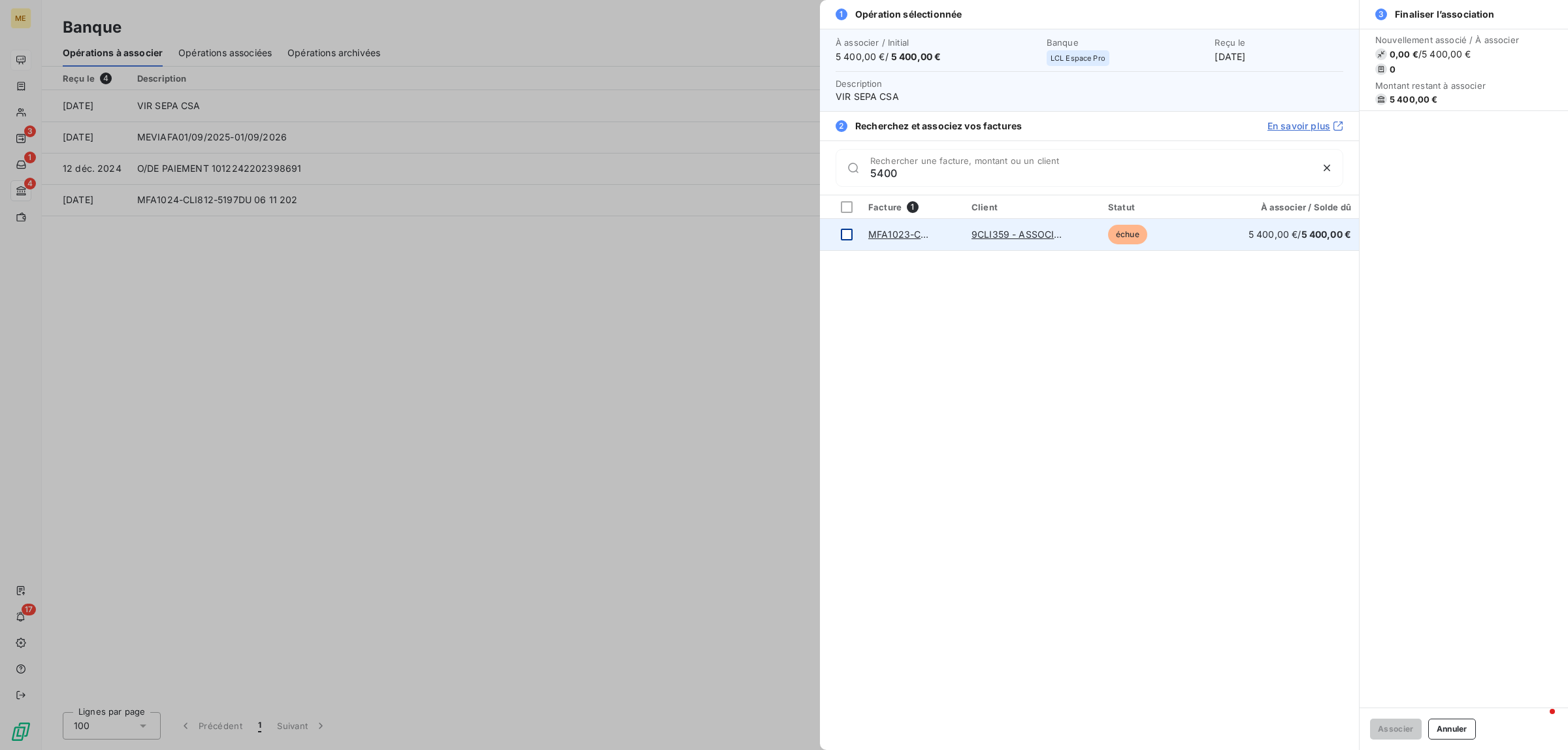
type input "5400"
drag, startPoint x: 847, startPoint y: 233, endPoint x: 1049, endPoint y: 359, distance: 238.1
click at [848, 234] on div at bounding box center [846, 234] width 12 height 12
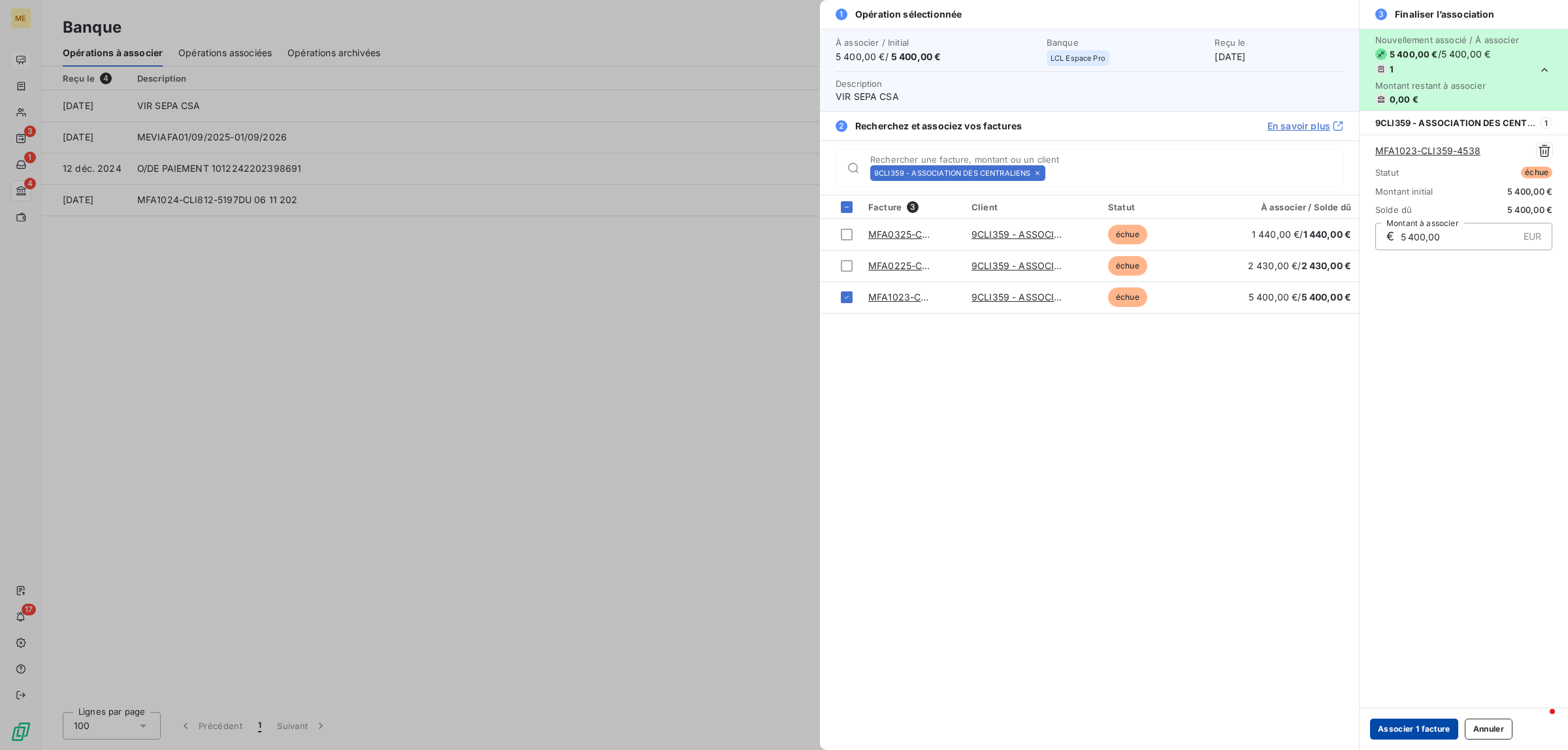
click at [1418, 731] on button "Associer 1 facture" at bounding box center [1414, 729] width 88 height 21
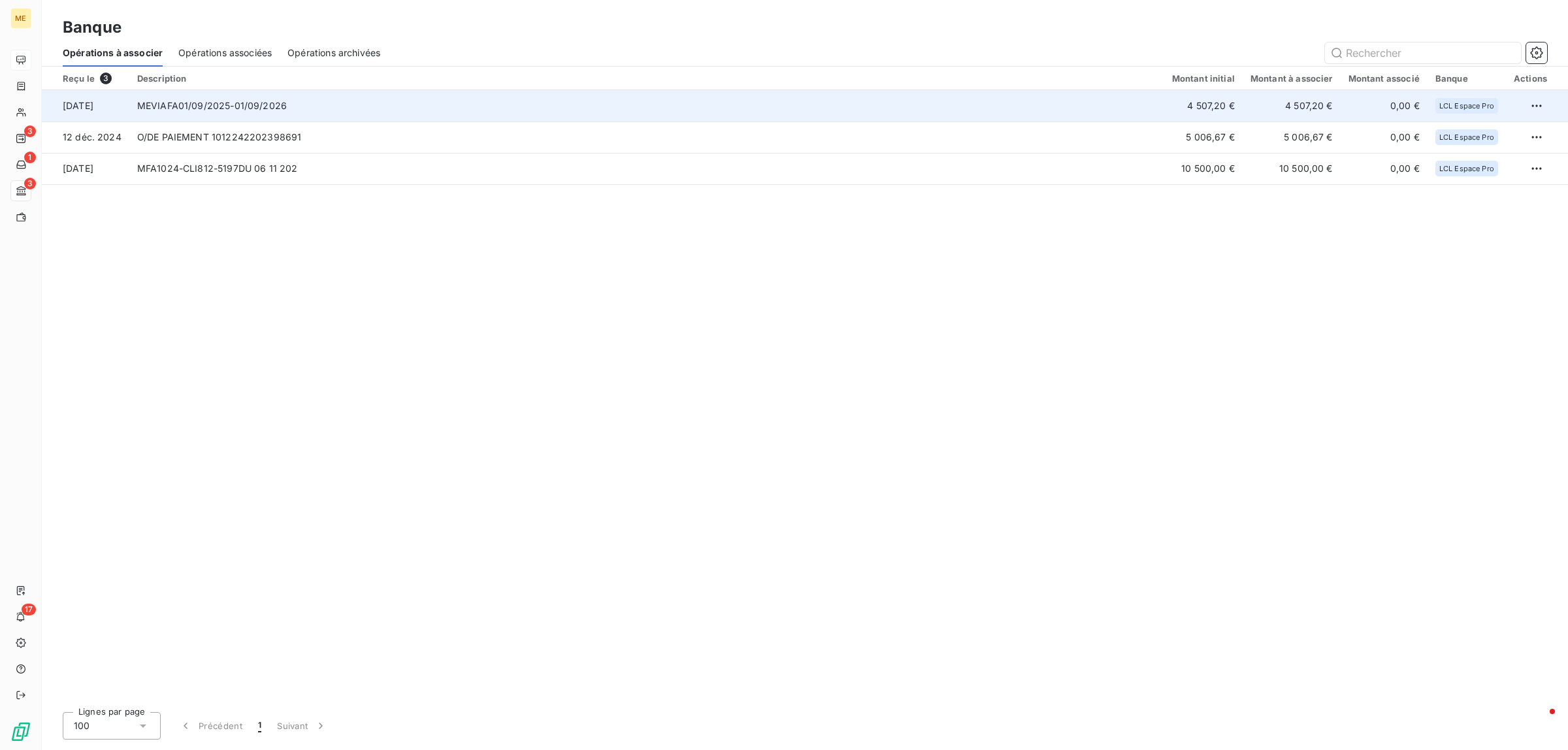
click at [234, 110] on td "MEVIAFA01/09/2025-01/09/2026" at bounding box center [647, 106] width 1035 height 31
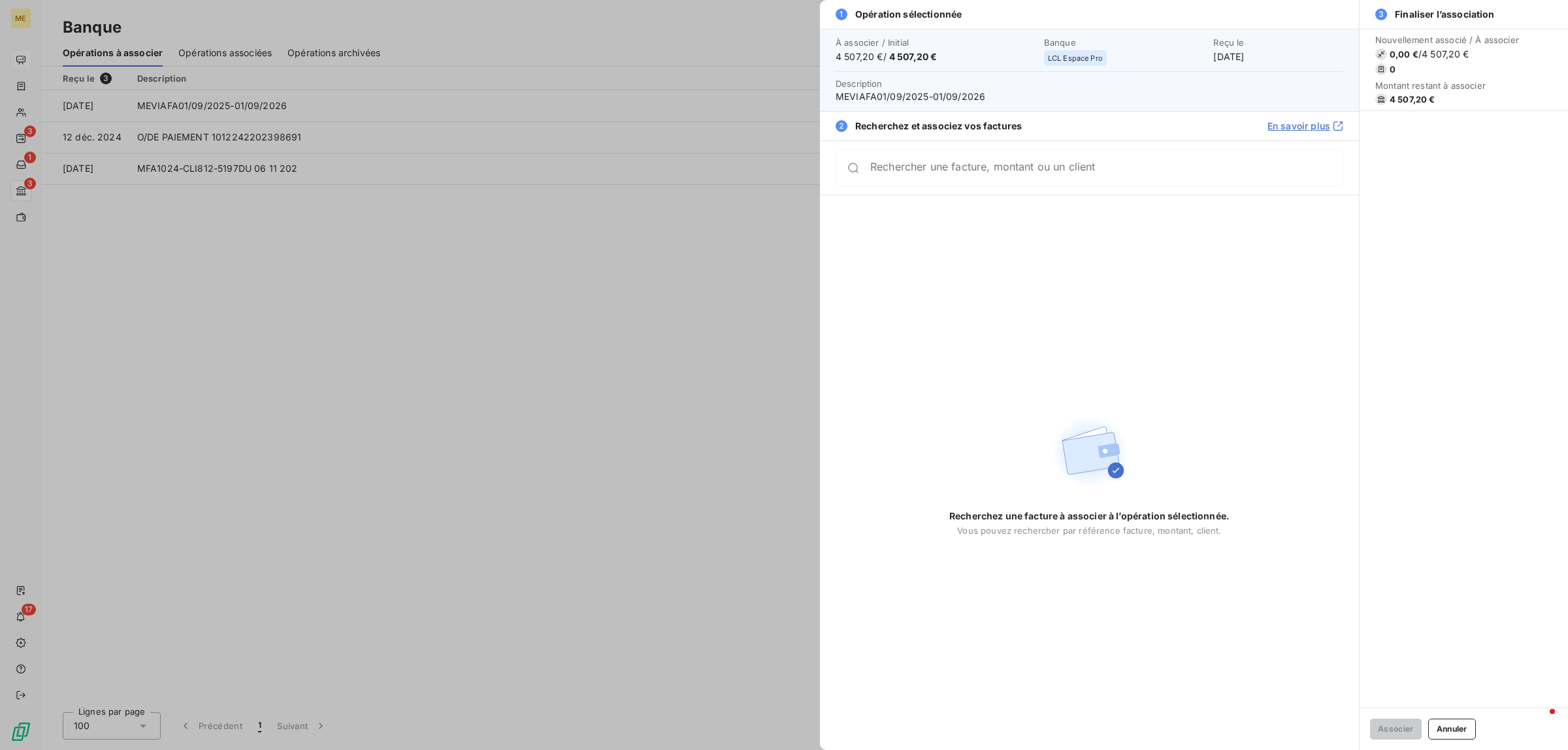
click at [911, 172] on input "Rechercher une facture, montant ou un client" at bounding box center [1106, 168] width 472 height 13
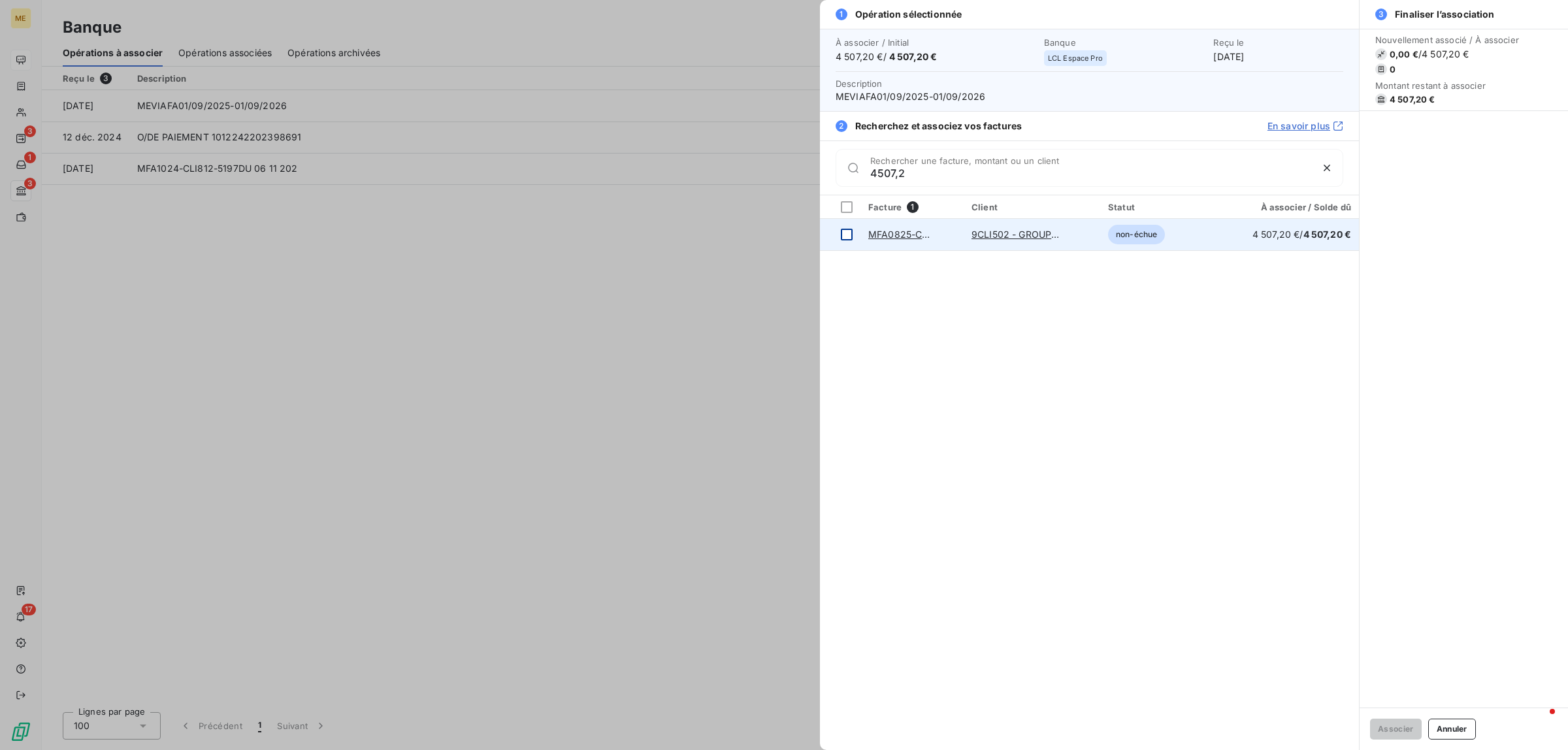
type input "4507,2"
click at [858, 224] on td at bounding box center [840, 234] width 41 height 31
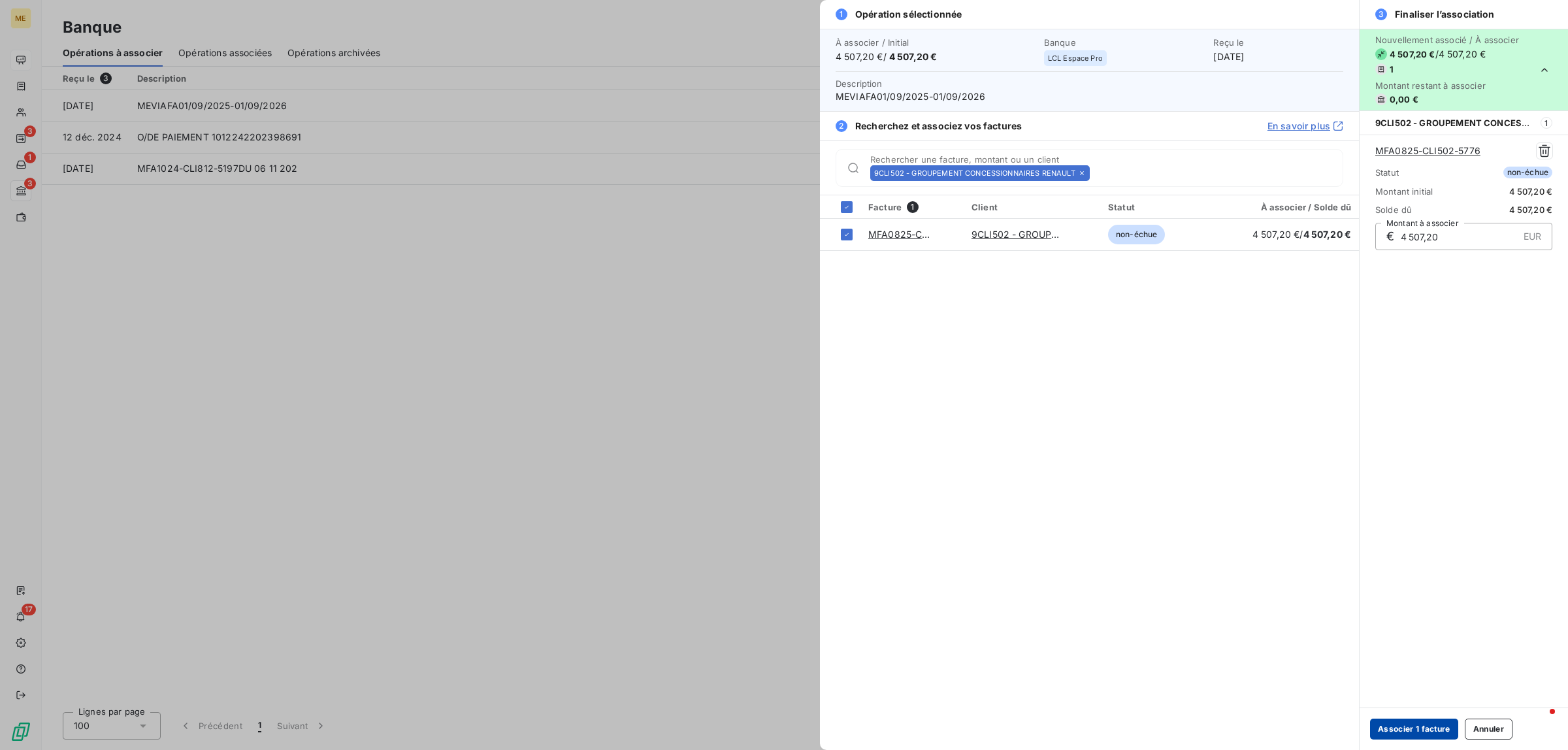
click at [1410, 723] on button "Associer 1 facture" at bounding box center [1414, 729] width 88 height 21
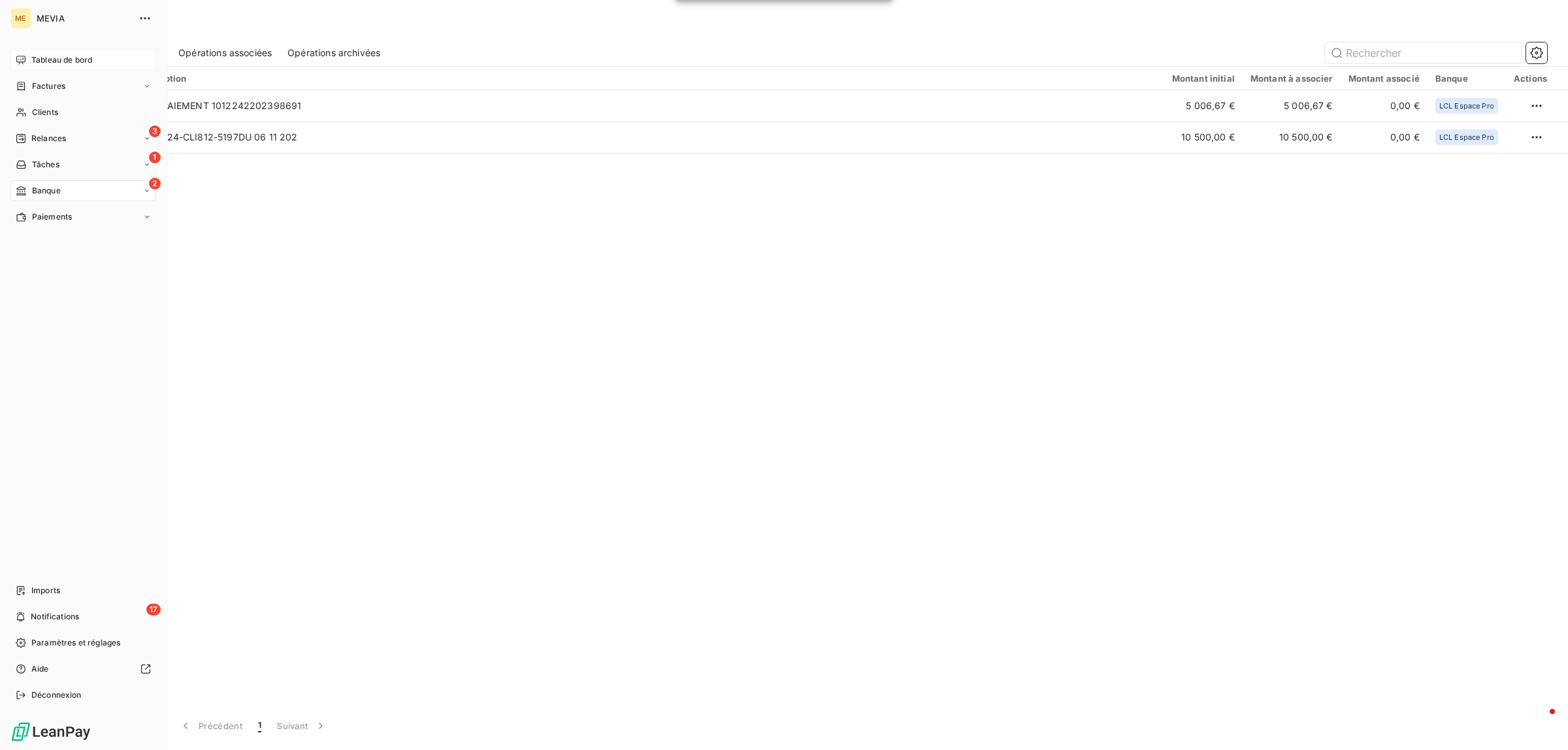
click at [33, 54] on span "Tableau de bord" at bounding box center [61, 60] width 61 height 12
